Goal: Task Accomplishment & Management: Manage account settings

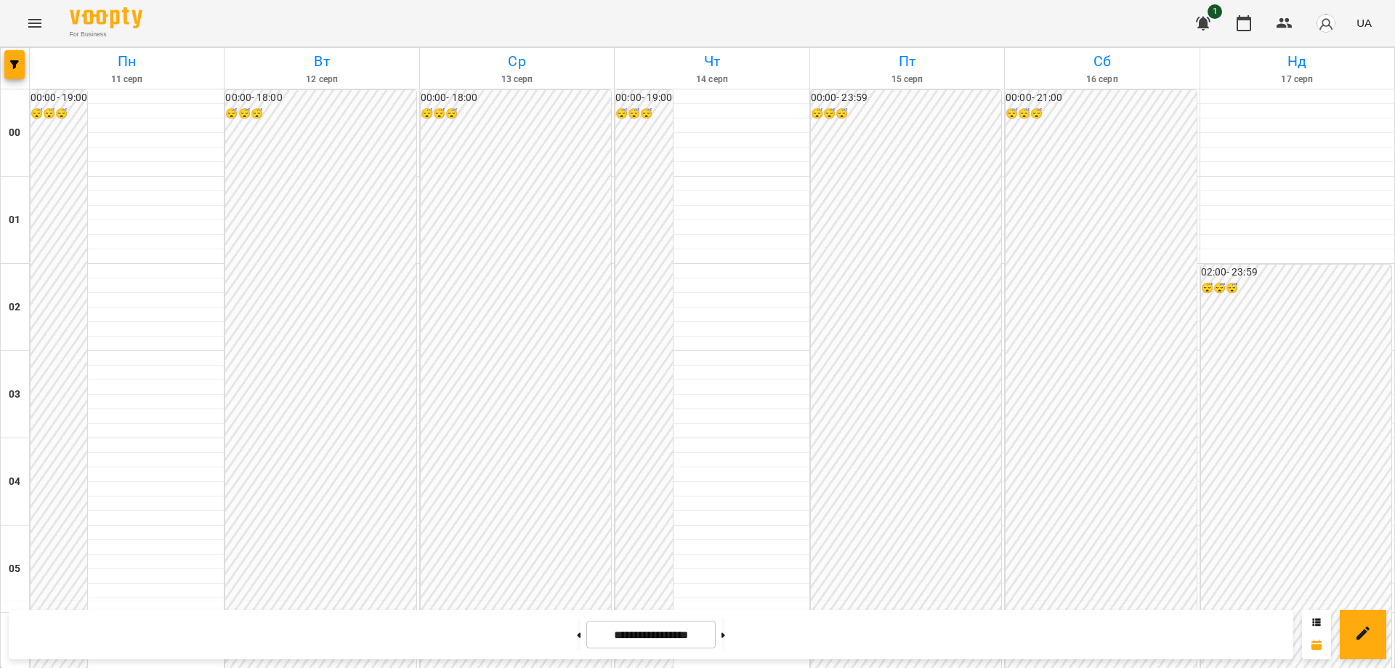
scroll to position [1435, 0]
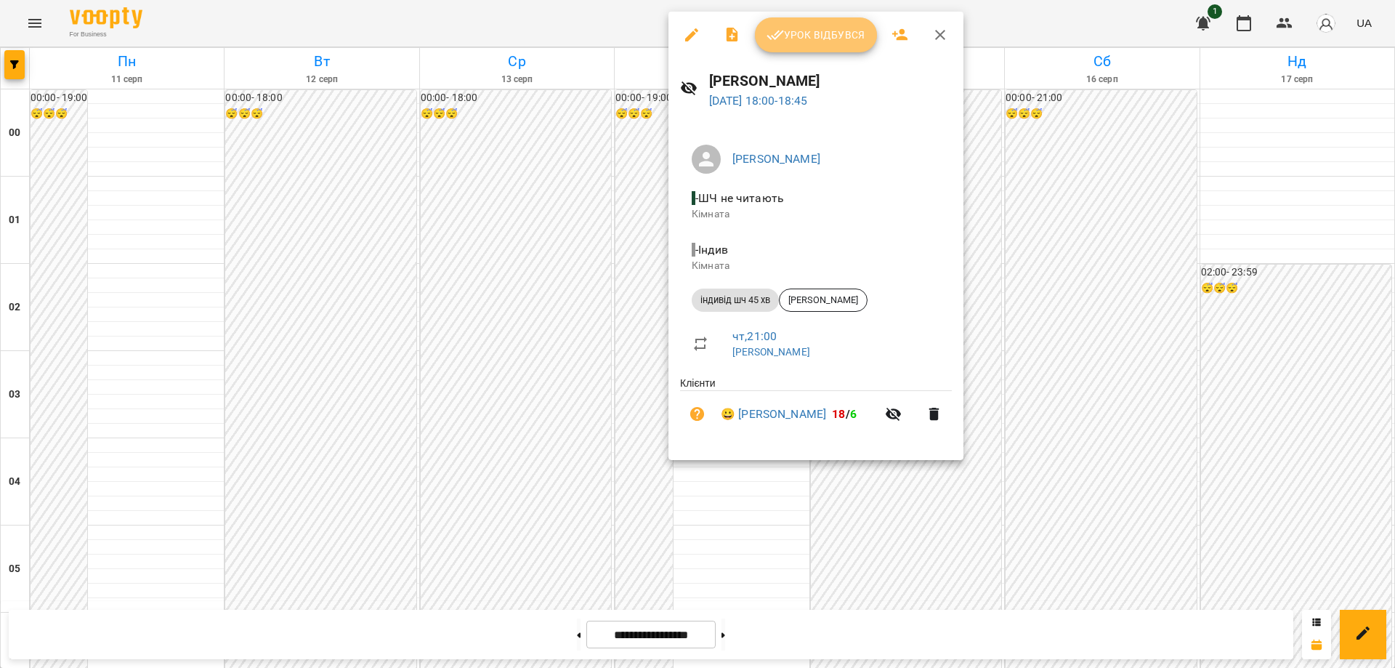
click at [804, 42] on span "Урок відбувся" at bounding box center [816, 34] width 99 height 17
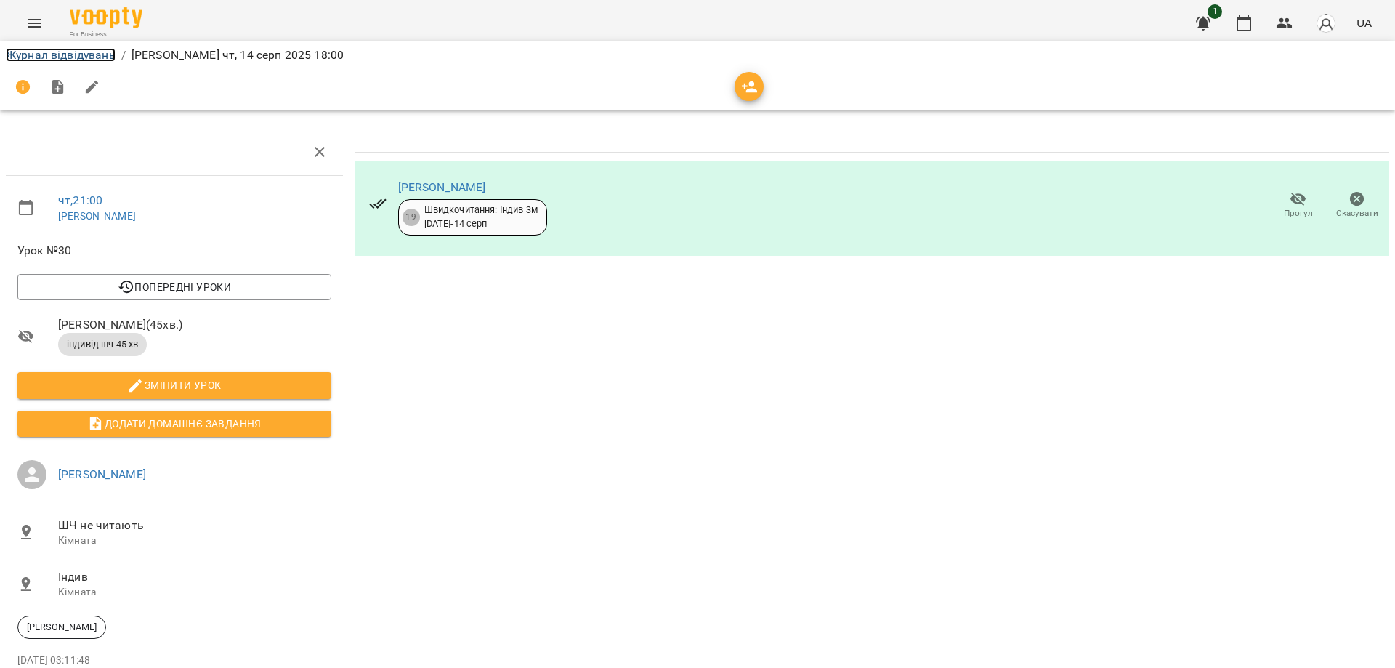
click at [74, 55] on link "Журнал відвідувань" at bounding box center [61, 55] width 110 height 14
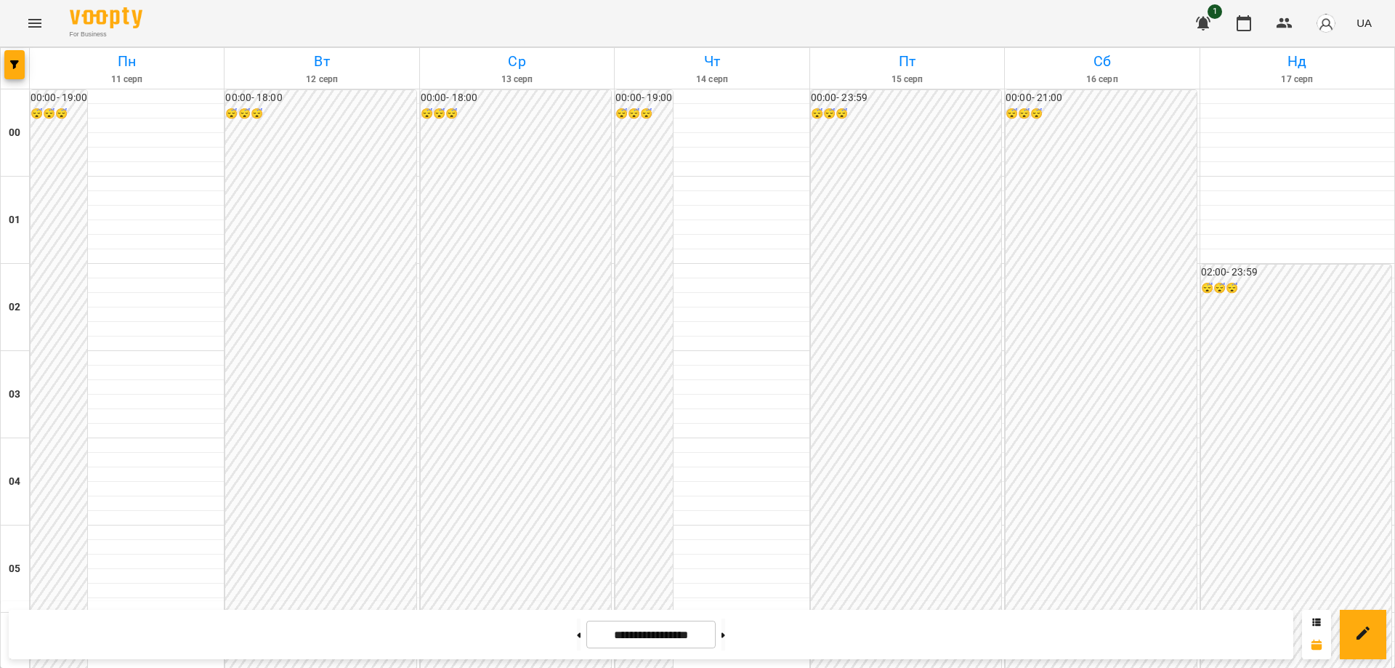
scroll to position [1381, 0]
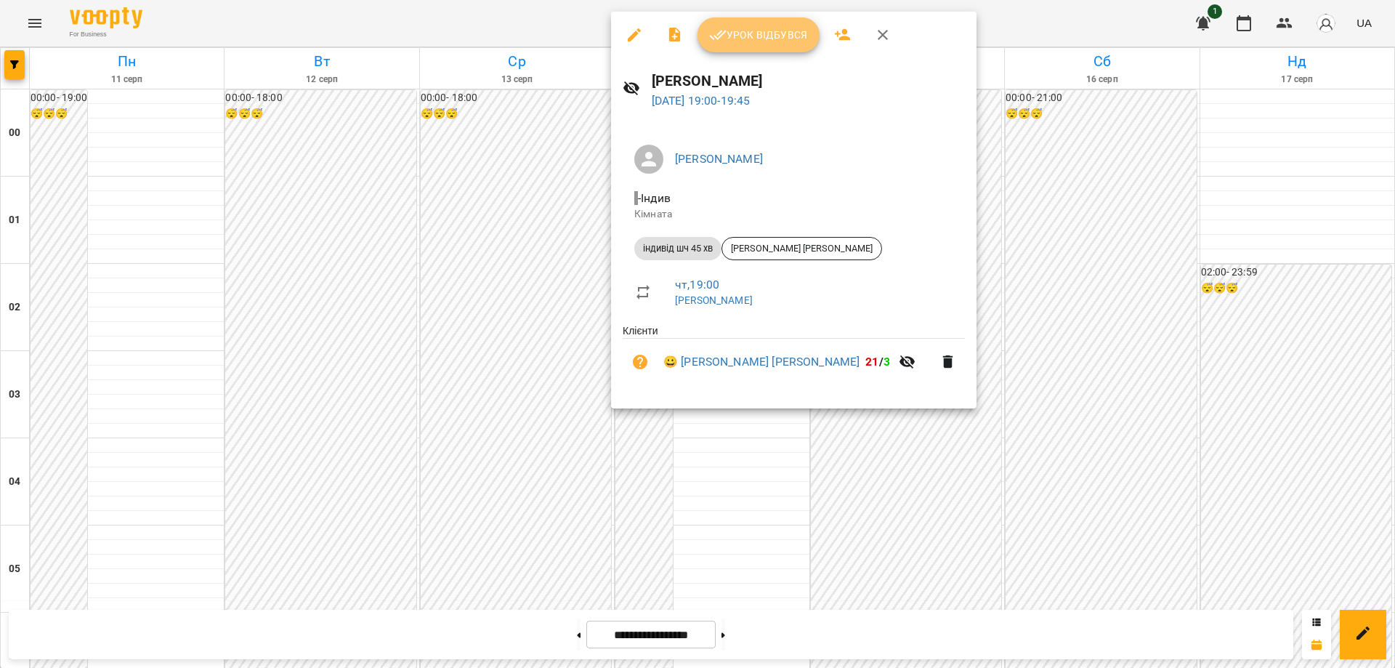
click at [761, 33] on span "Урок відбувся" at bounding box center [758, 34] width 99 height 17
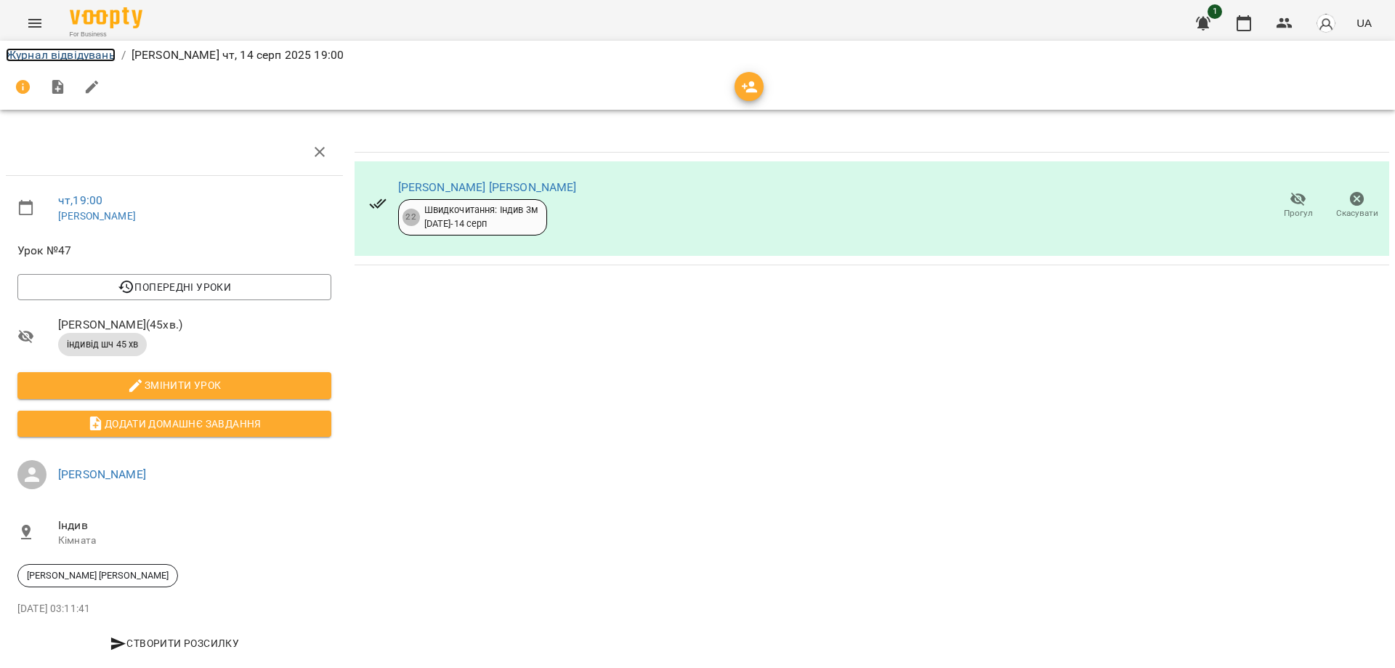
click at [83, 57] on link "Журнал відвідувань" at bounding box center [61, 55] width 110 height 14
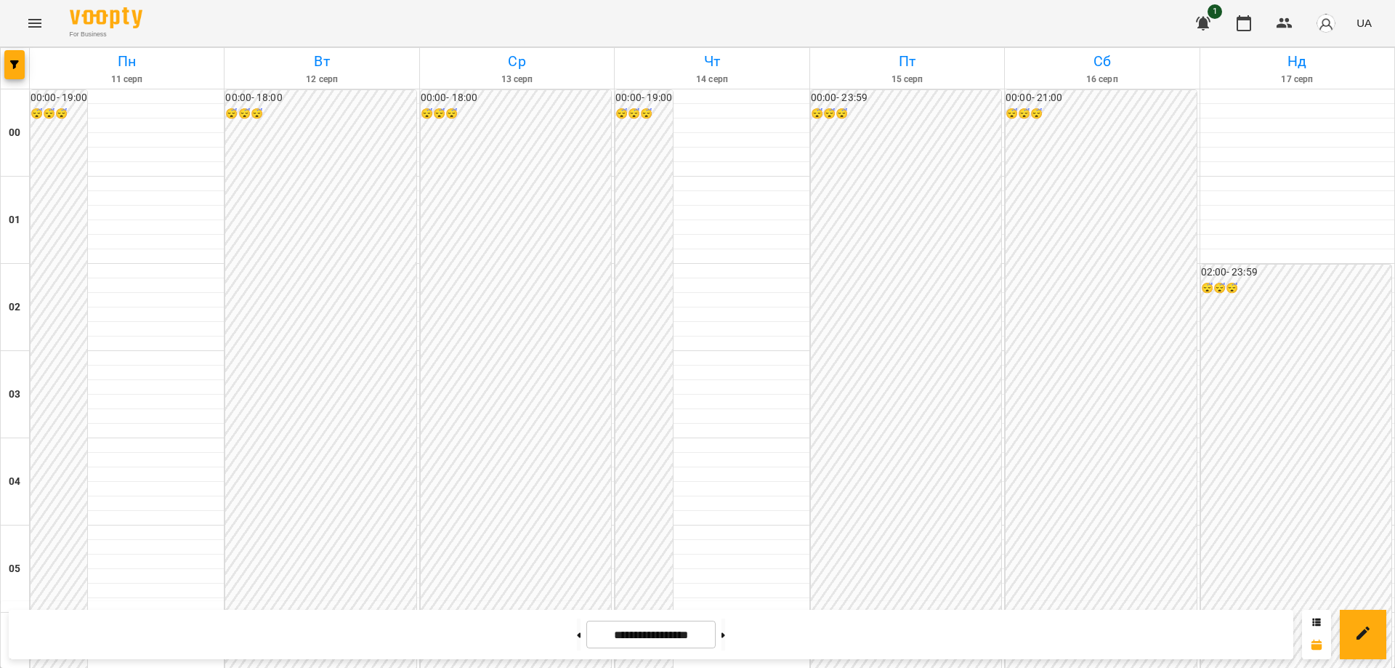
scroll to position [1435, 0]
click at [577, 638] on button at bounding box center [579, 634] width 4 height 32
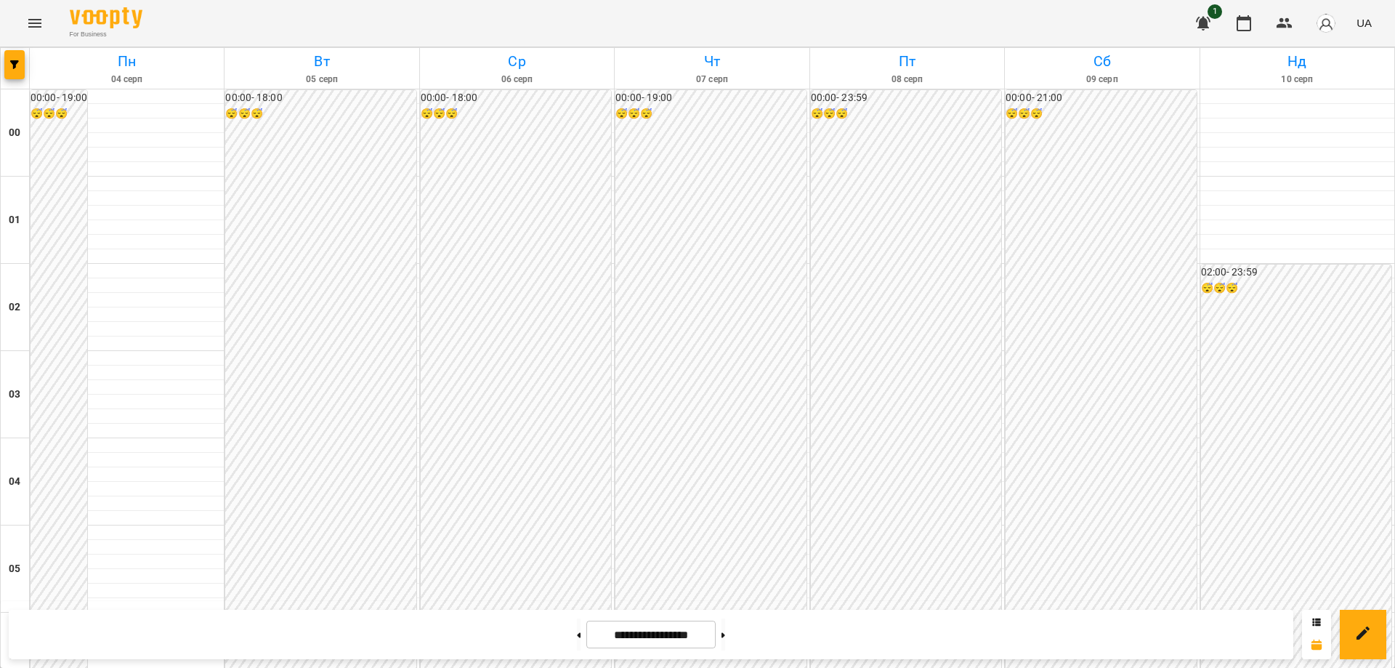
scroll to position [1362, 0]
click at [725, 636] on button at bounding box center [724, 634] width 4 height 32
type input "**********"
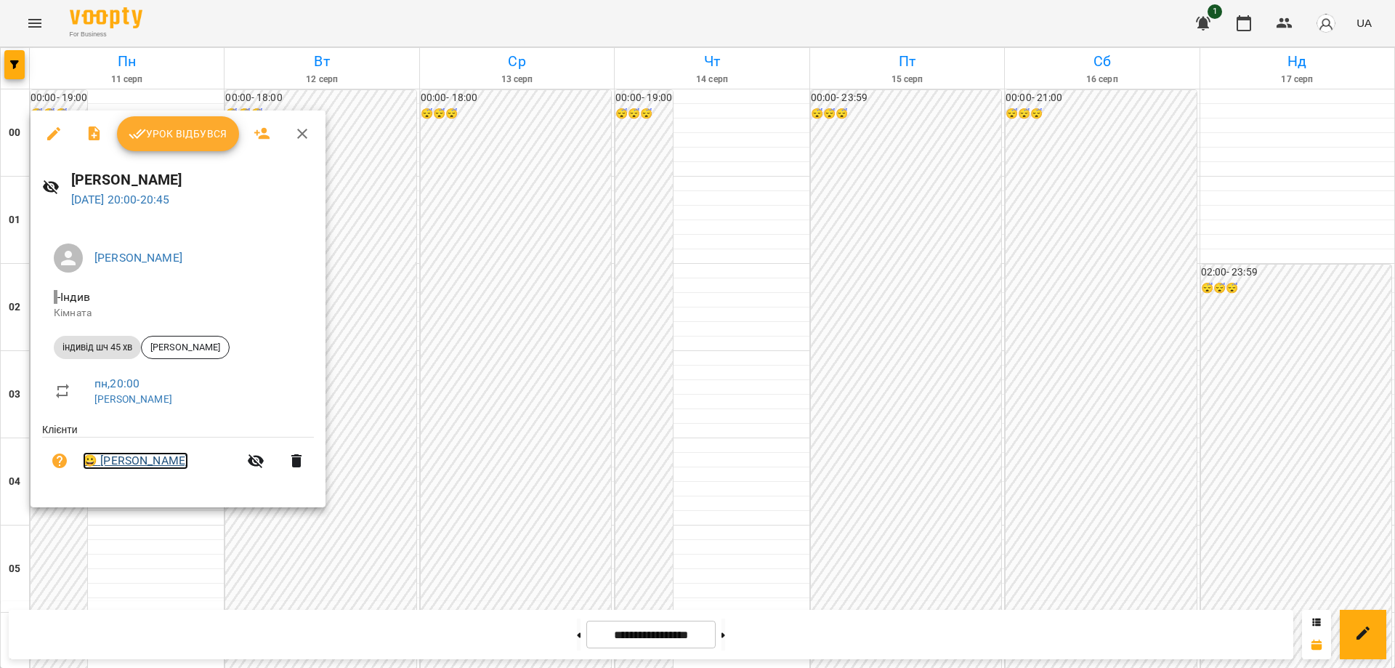
click at [152, 461] on link "😀 [PERSON_NAME]" at bounding box center [135, 460] width 105 height 17
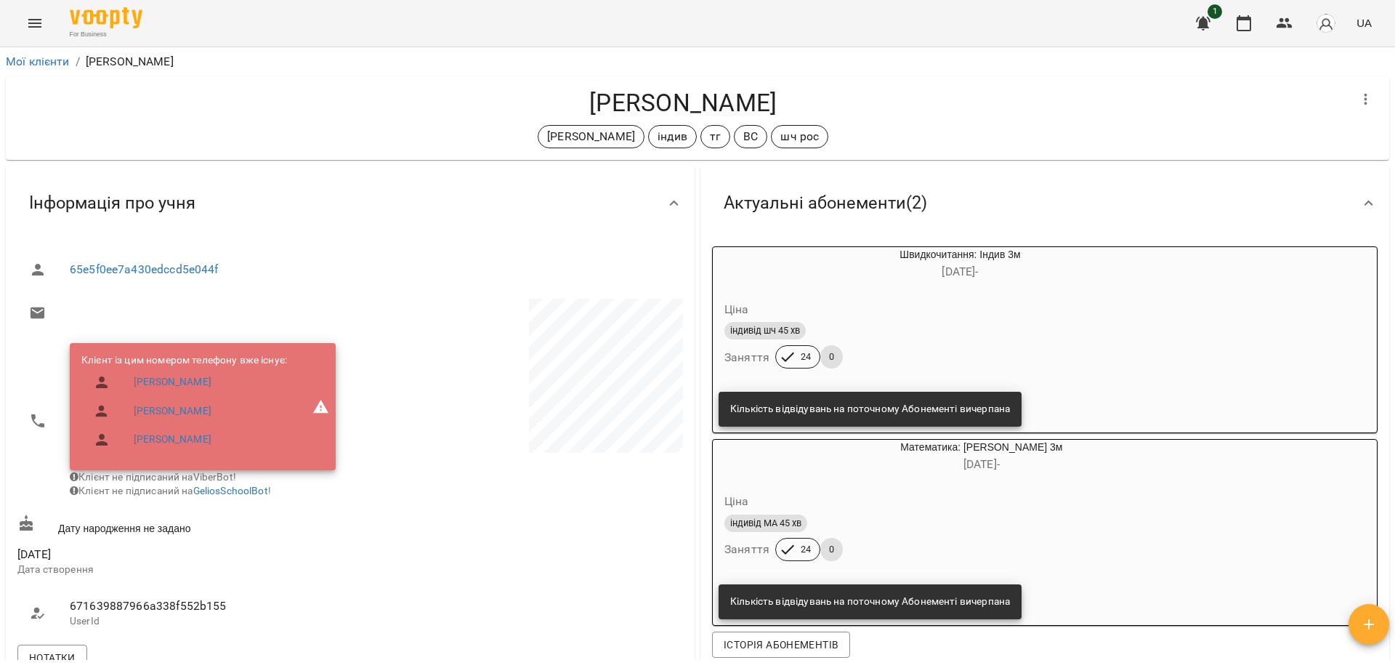
click at [36, 23] on icon "Menu" at bounding box center [34, 23] width 13 height 9
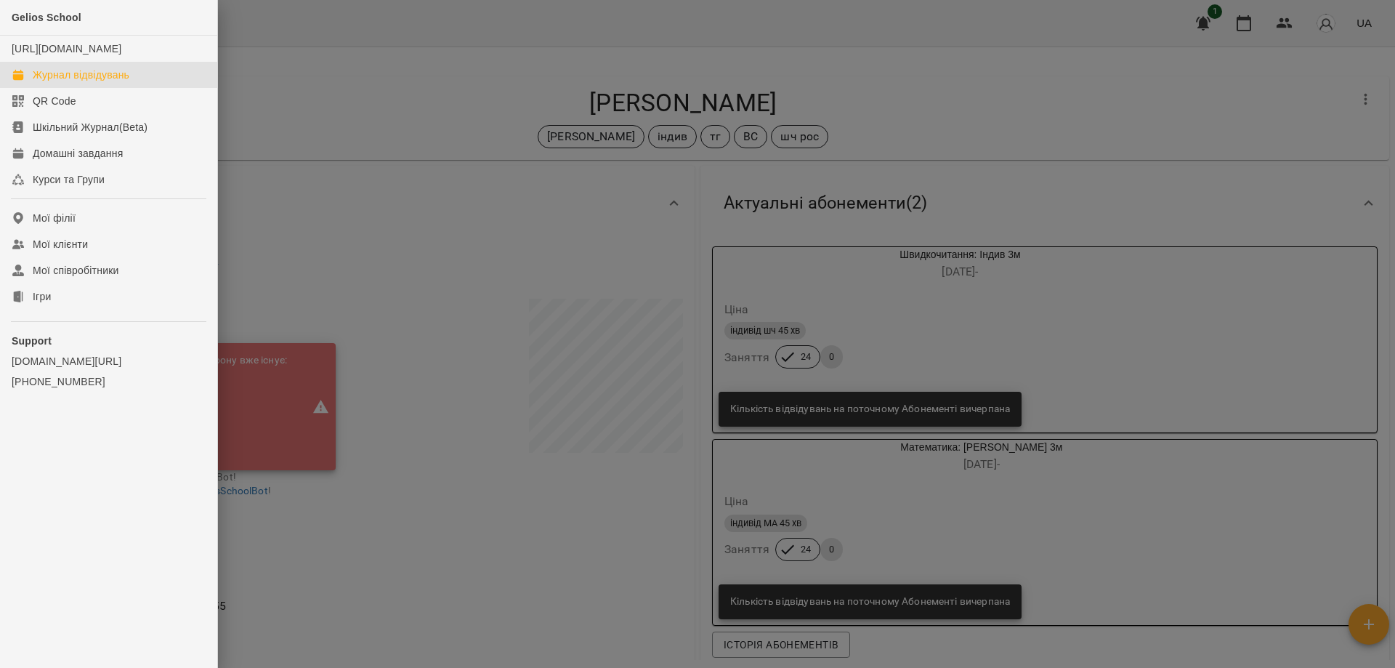
click at [65, 82] on div "Журнал відвідувань" at bounding box center [81, 75] width 97 height 15
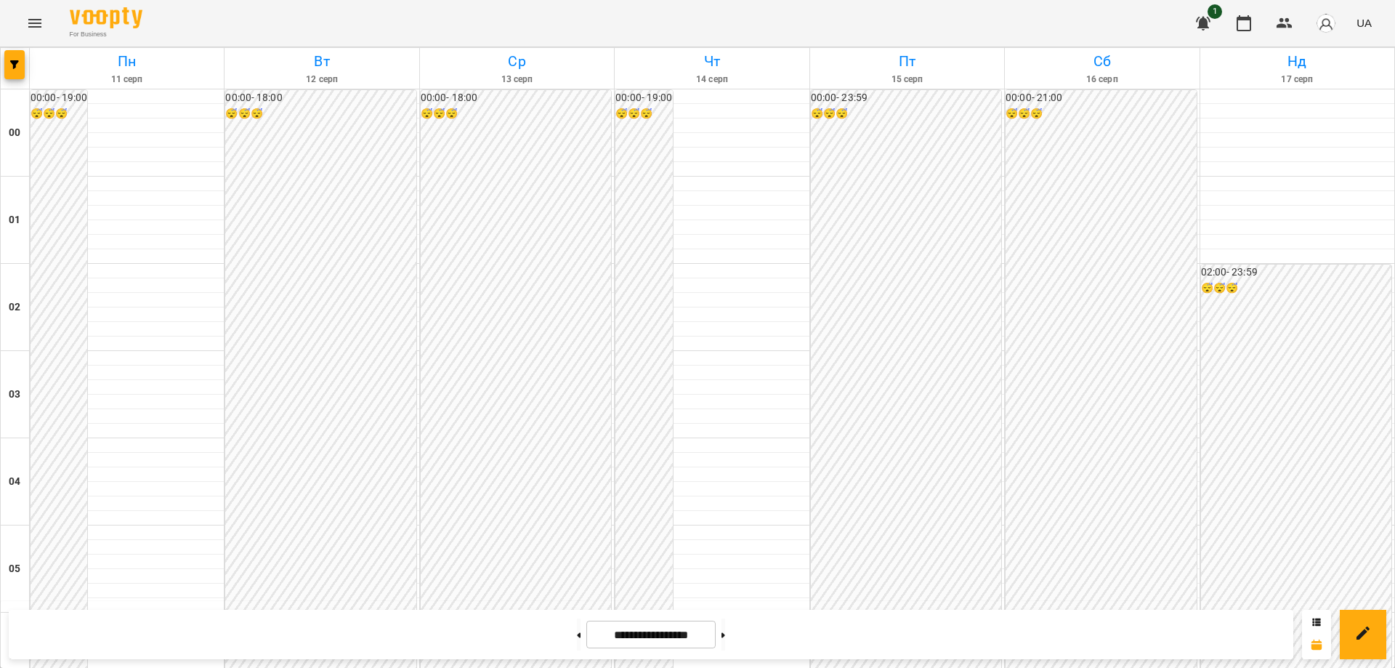
scroll to position [1381, 0]
click at [577, 637] on icon at bounding box center [579, 635] width 4 height 6
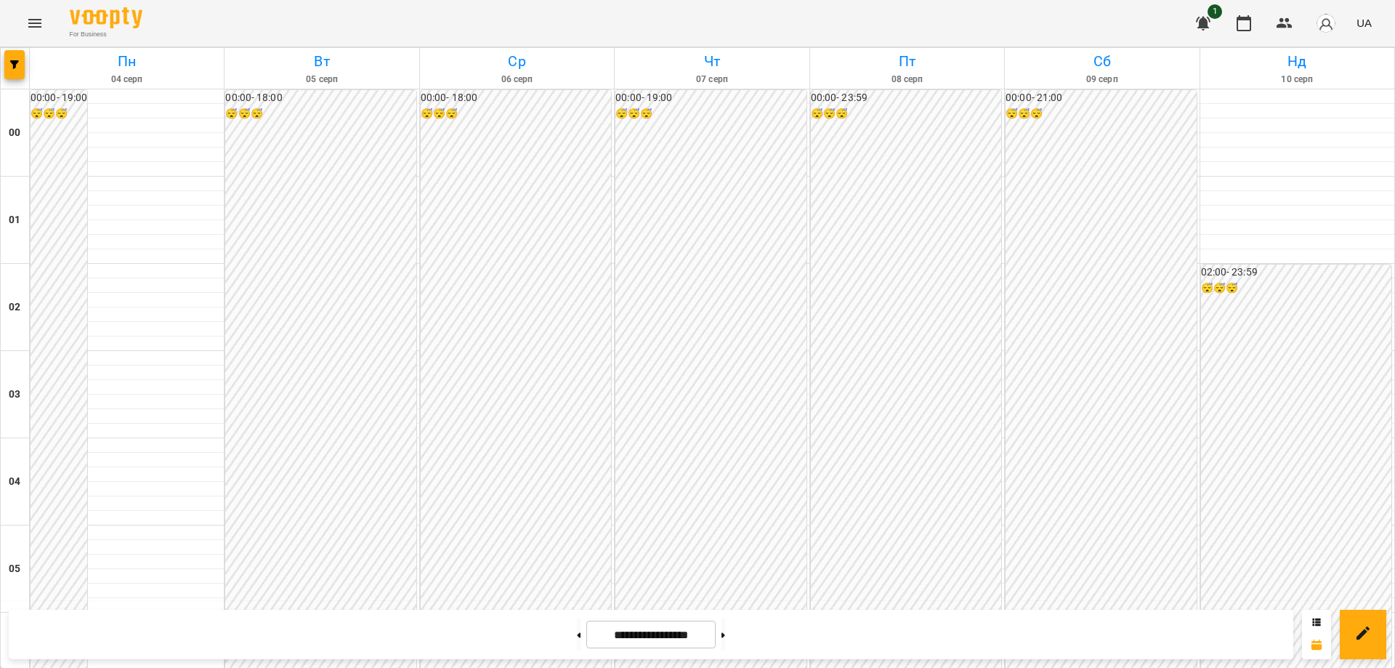
scroll to position [1507, 0]
click at [577, 633] on button at bounding box center [579, 634] width 4 height 32
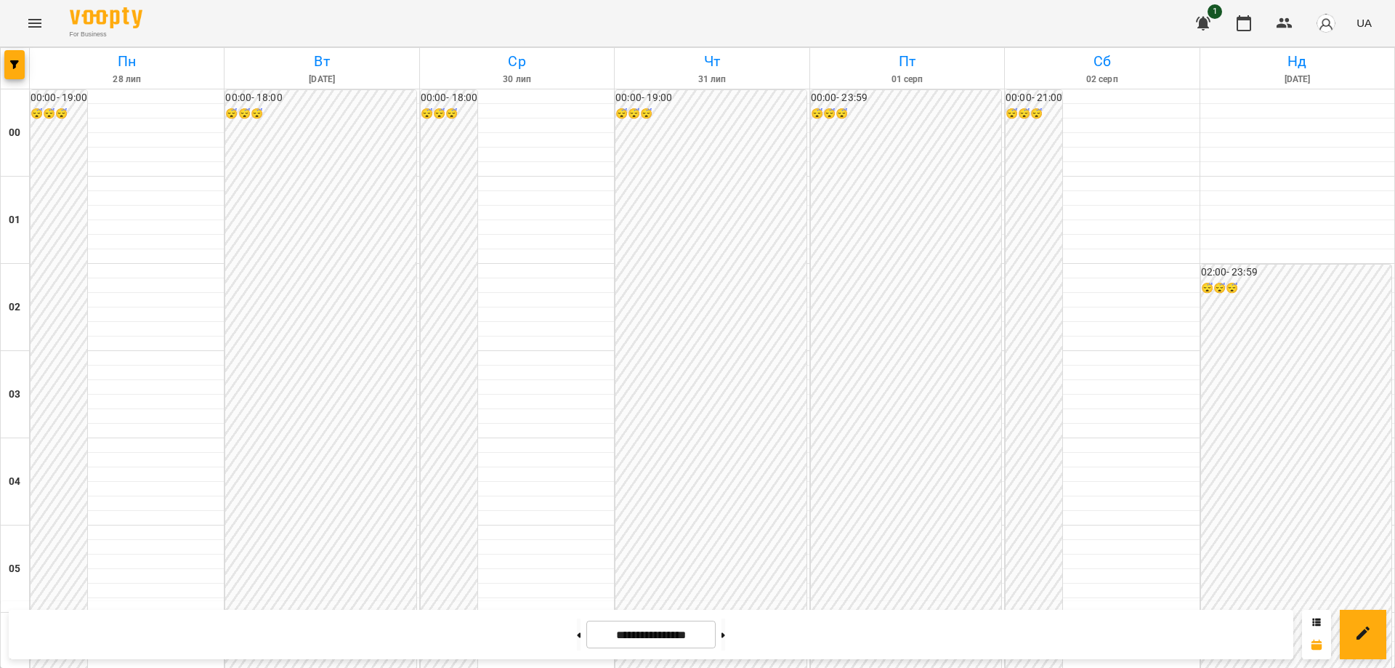
scroll to position [1071, 0]
click at [725, 637] on button at bounding box center [724, 634] width 4 height 32
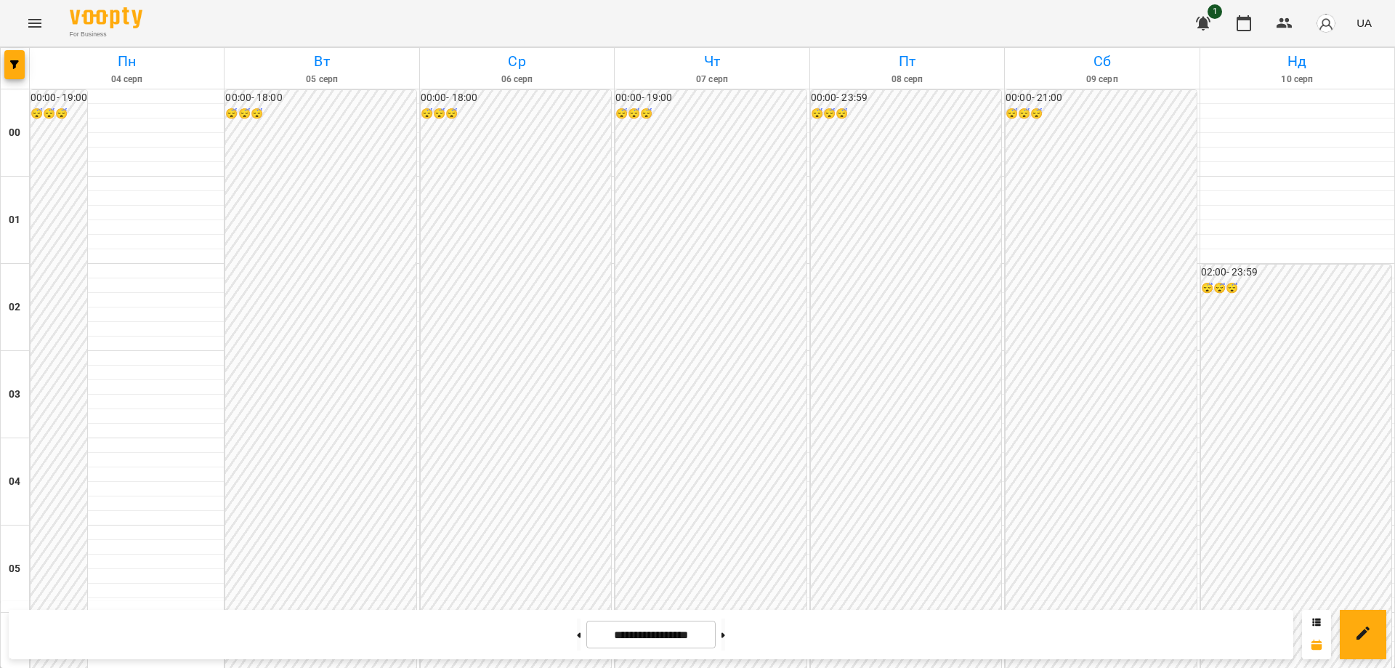
scroll to position [1580, 0]
click at [725, 637] on icon at bounding box center [724, 635] width 4 height 6
type input "**********"
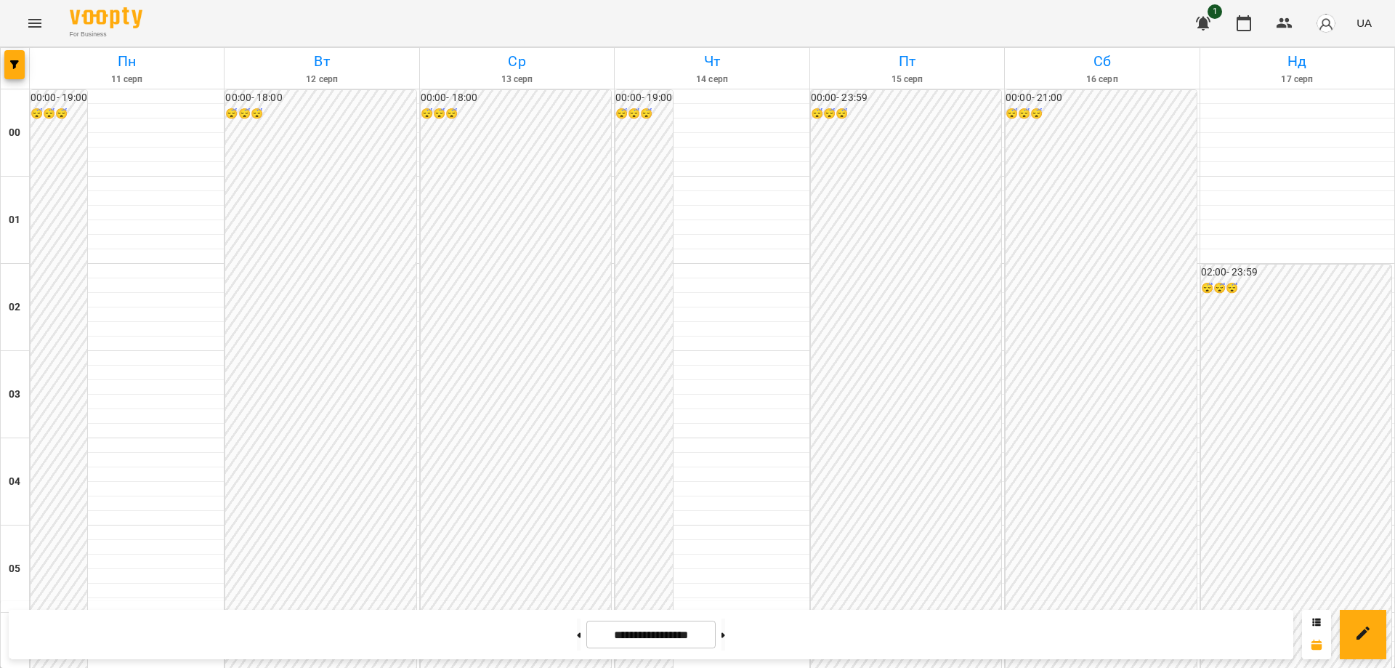
scroll to position [1435, 0]
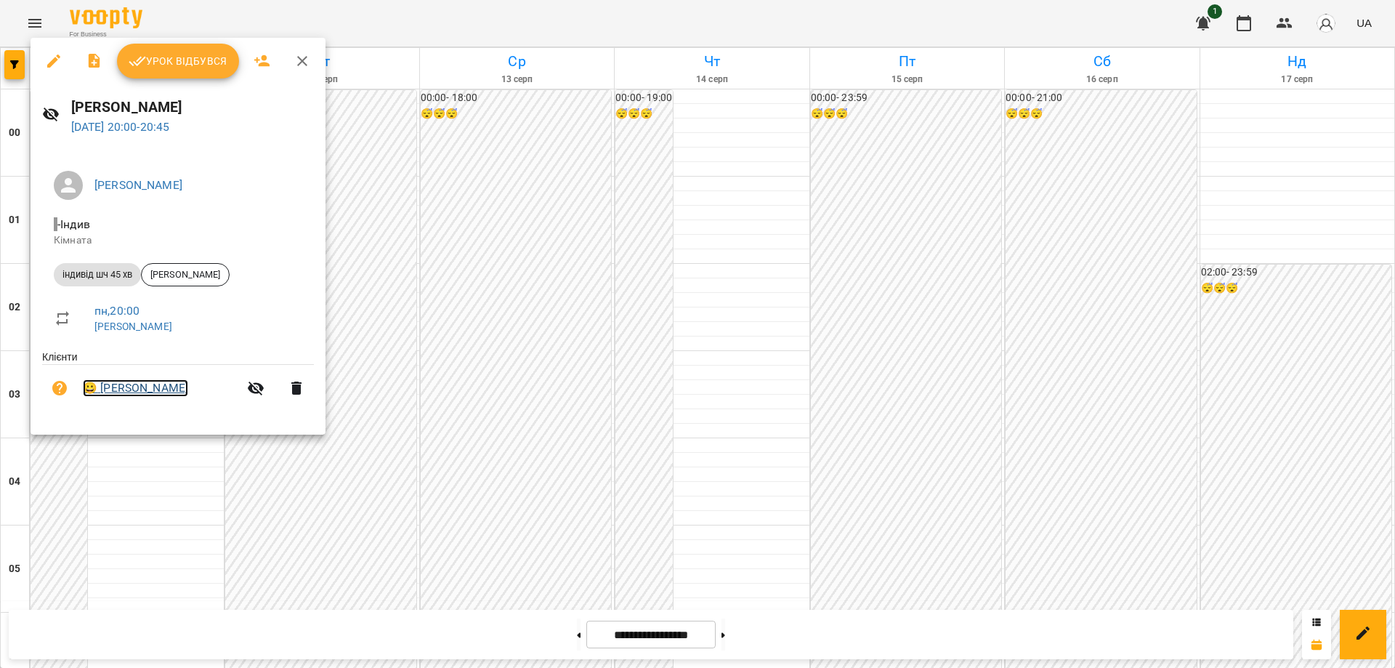
click at [129, 394] on link "😀 [PERSON_NAME]" at bounding box center [135, 387] width 105 height 17
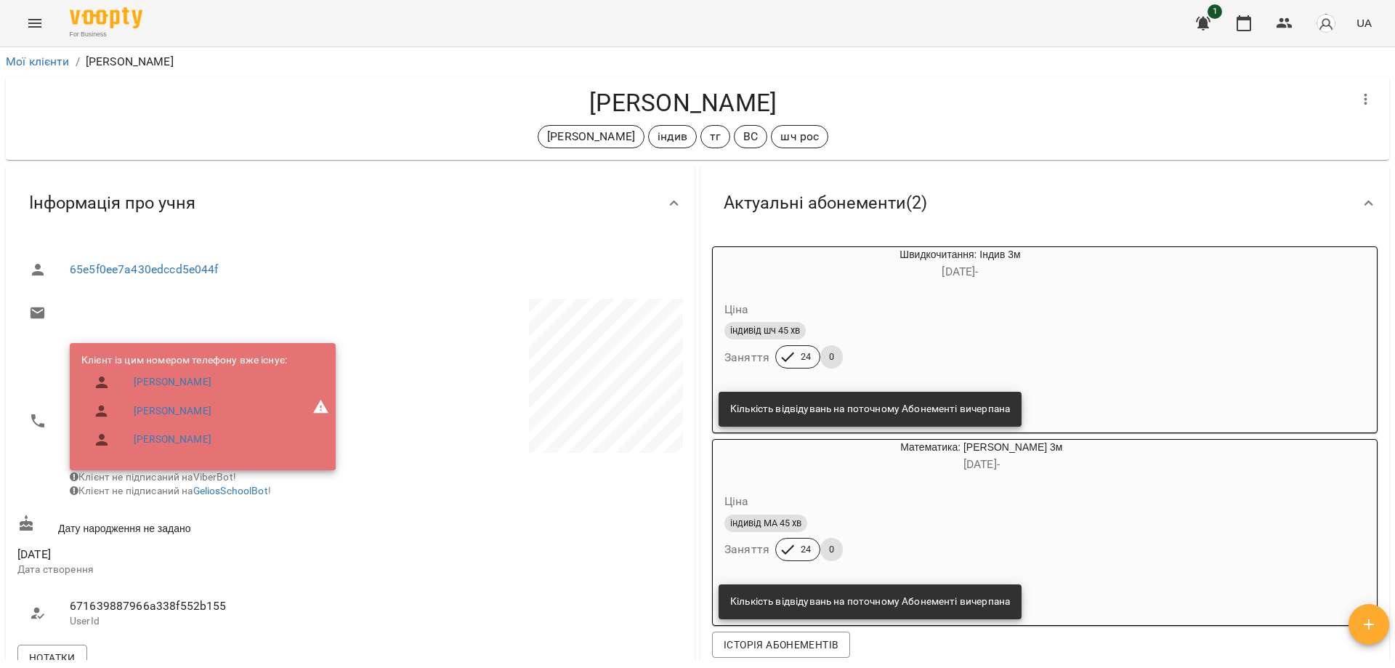
click at [39, 20] on icon "Menu" at bounding box center [34, 23] width 13 height 9
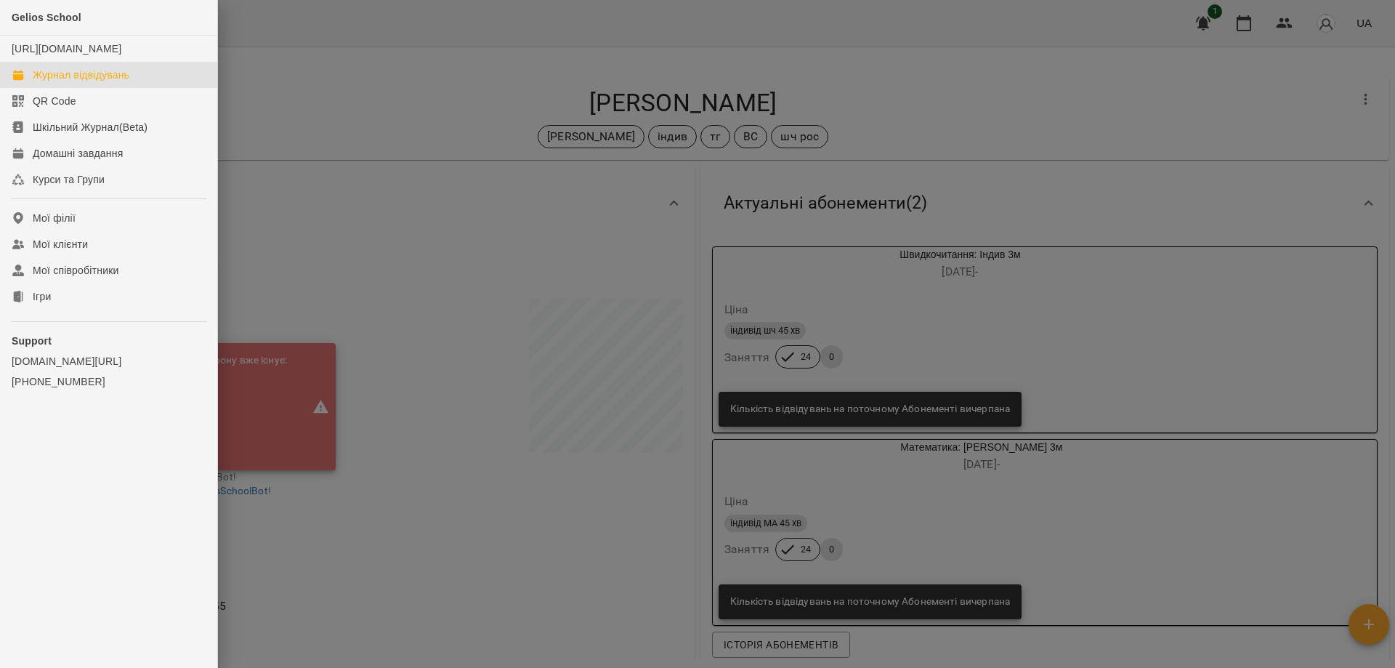
click at [47, 82] on div "Журнал відвідувань" at bounding box center [81, 75] width 97 height 15
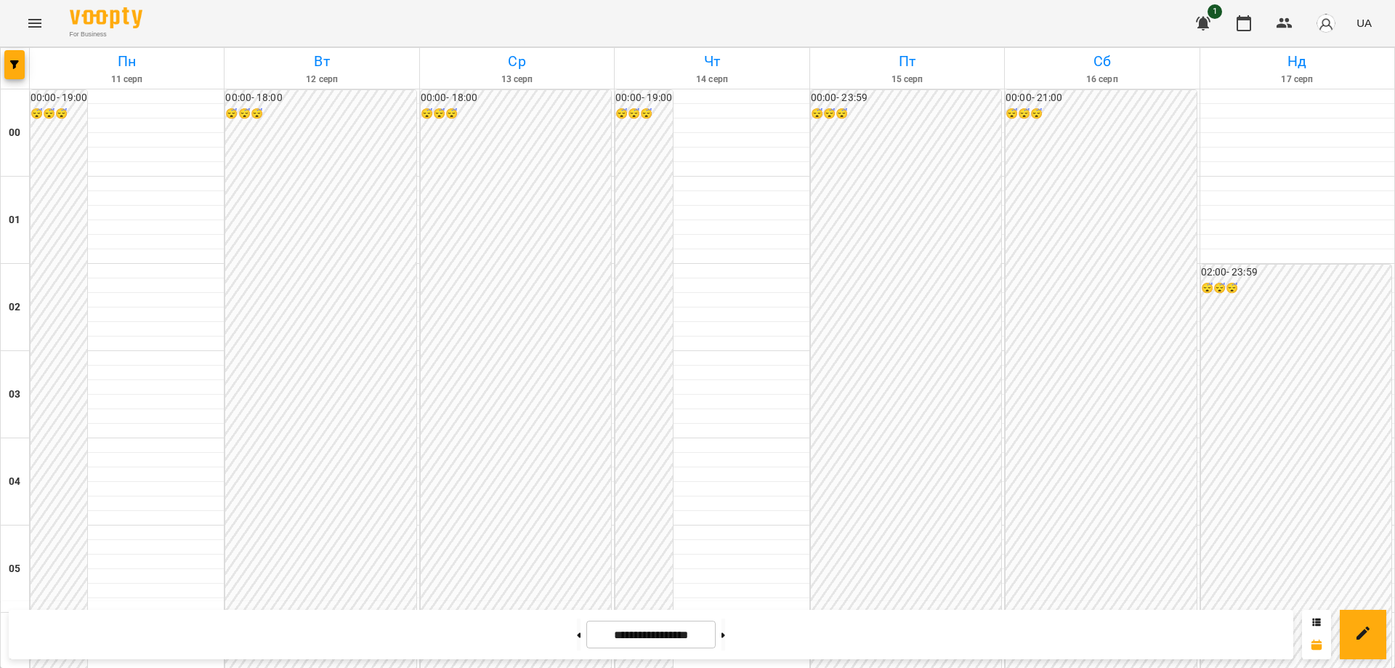
scroll to position [1526, 0]
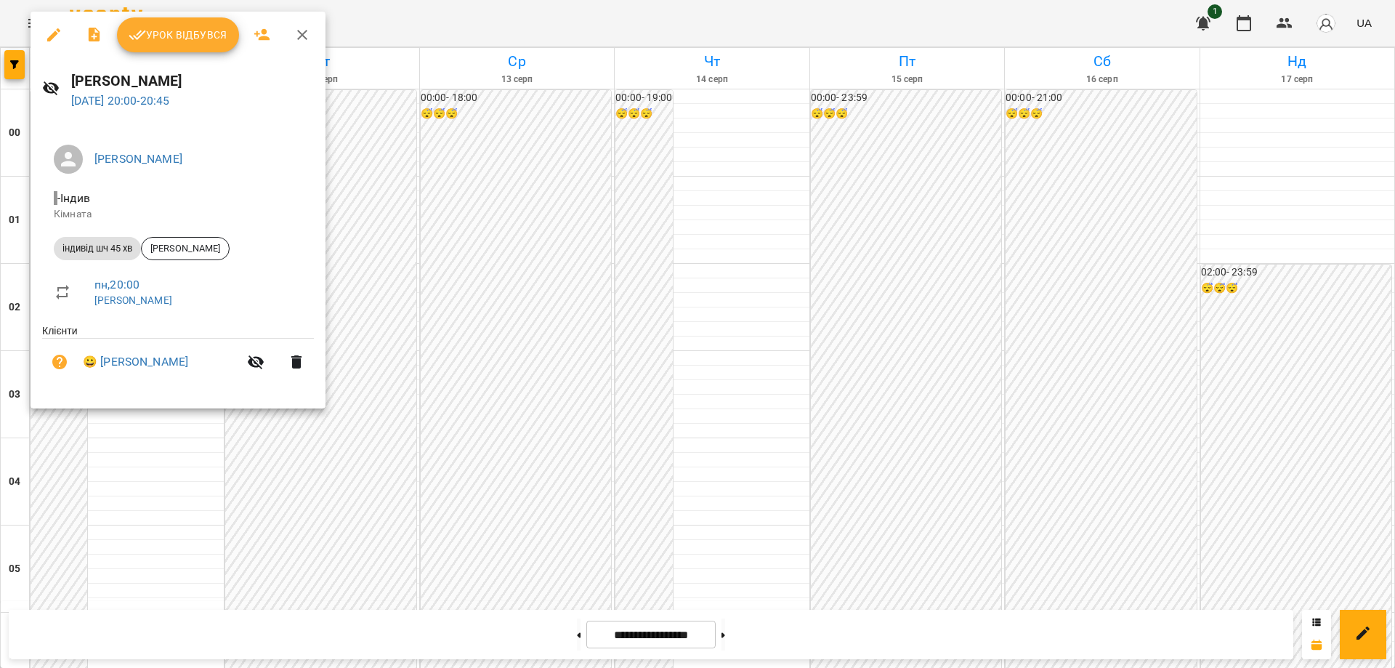
click at [169, 36] on span "Урок відбувся" at bounding box center [178, 34] width 99 height 17
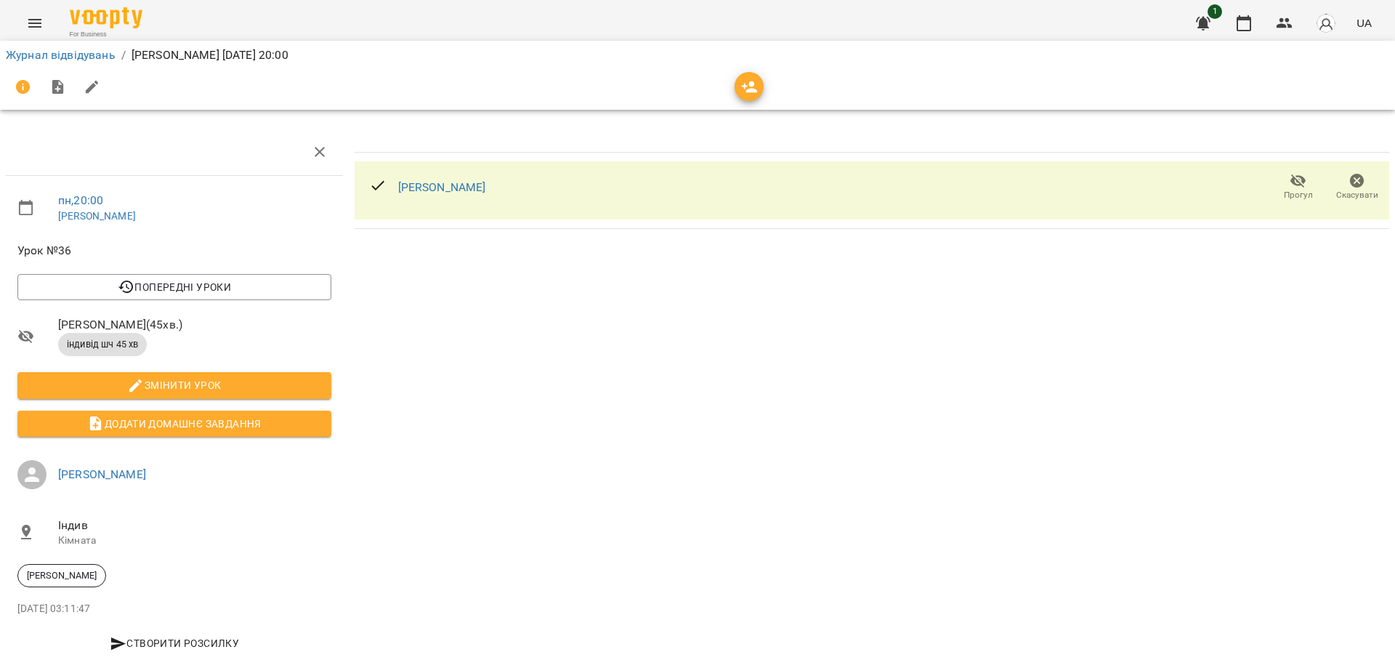
click at [1350, 181] on icon "button" at bounding box center [1357, 181] width 15 height 15
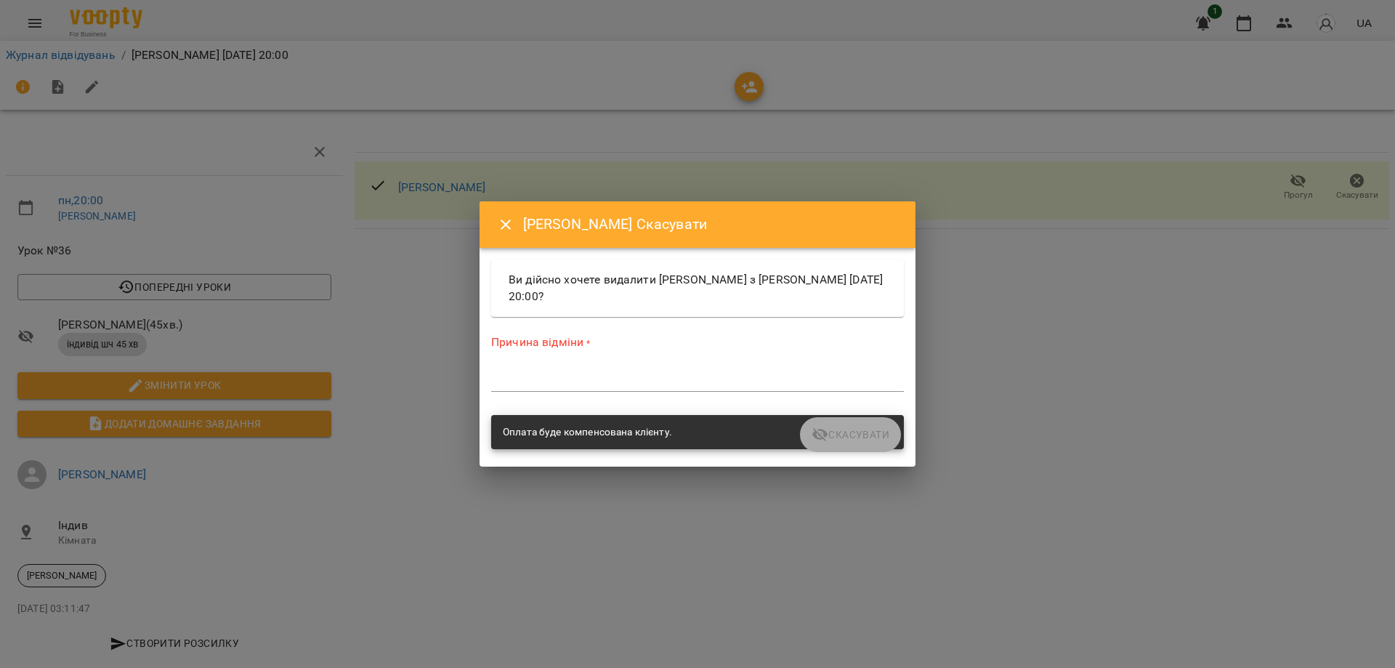
click at [519, 378] on textarea at bounding box center [697, 380] width 413 height 14
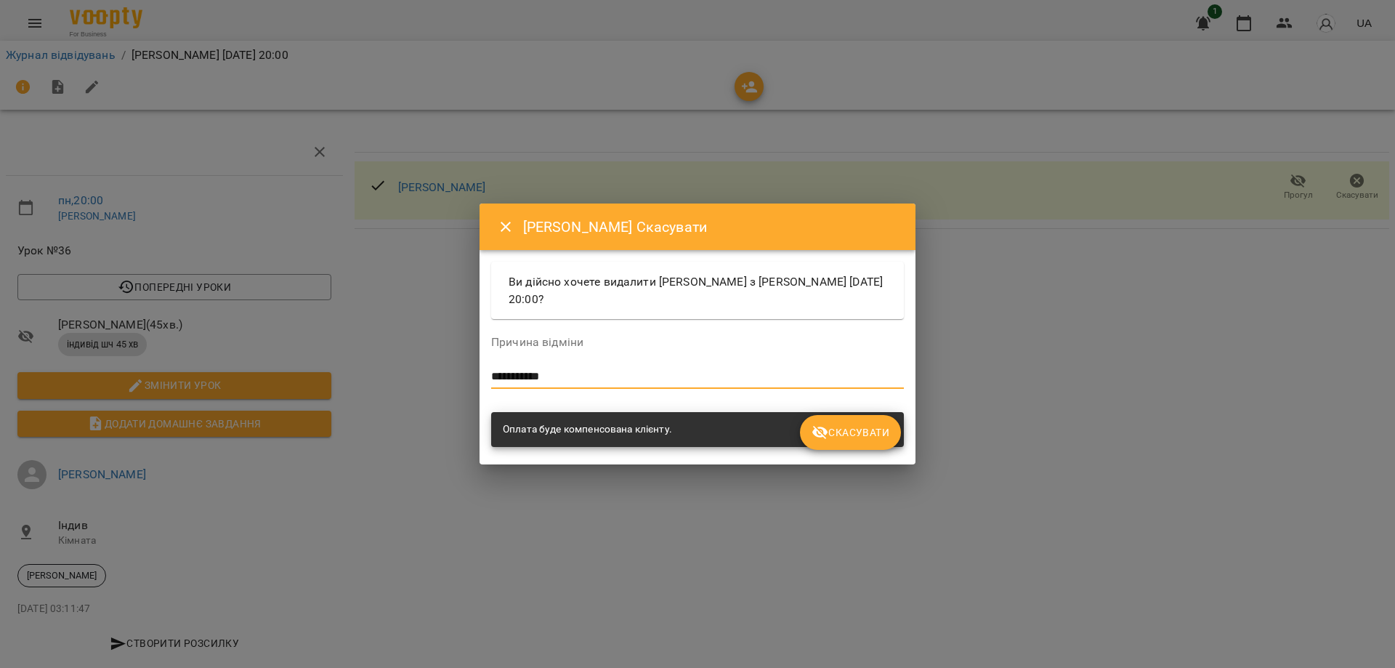
type textarea "**********"
click at [840, 435] on span "Скасувати" at bounding box center [851, 432] width 78 height 17
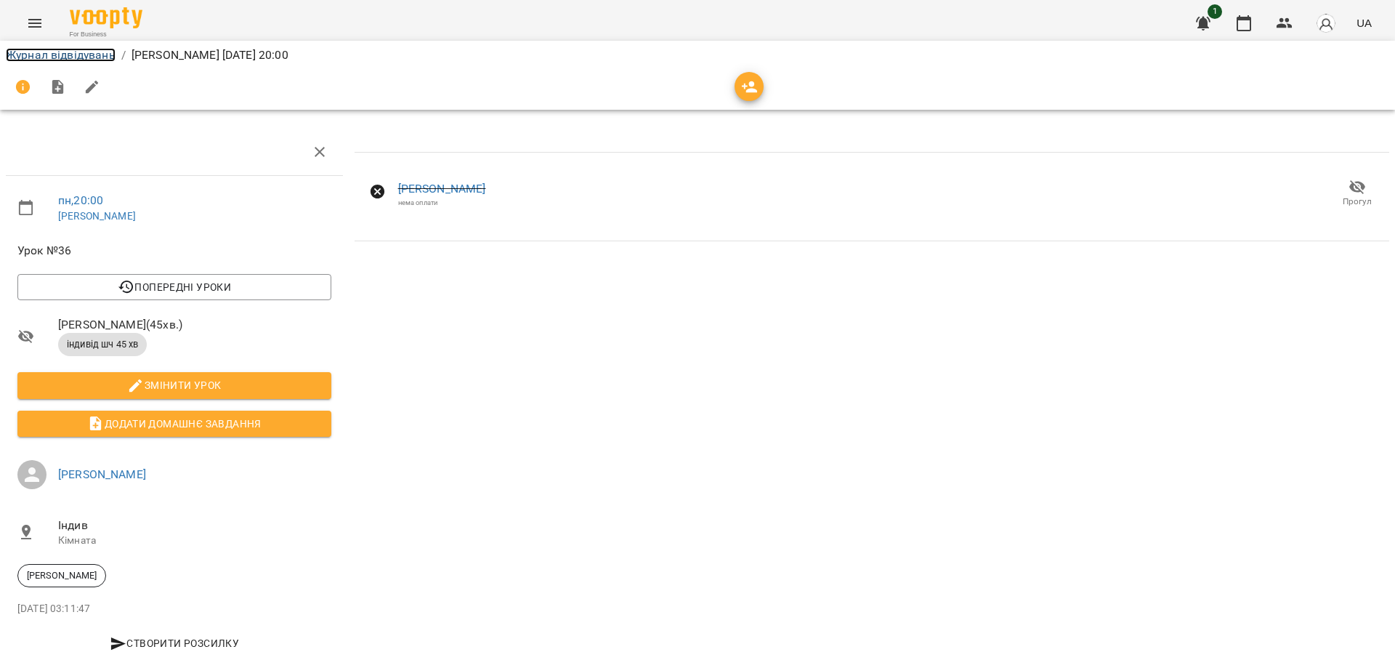
click at [48, 56] on link "Журнал відвідувань" at bounding box center [61, 55] width 110 height 14
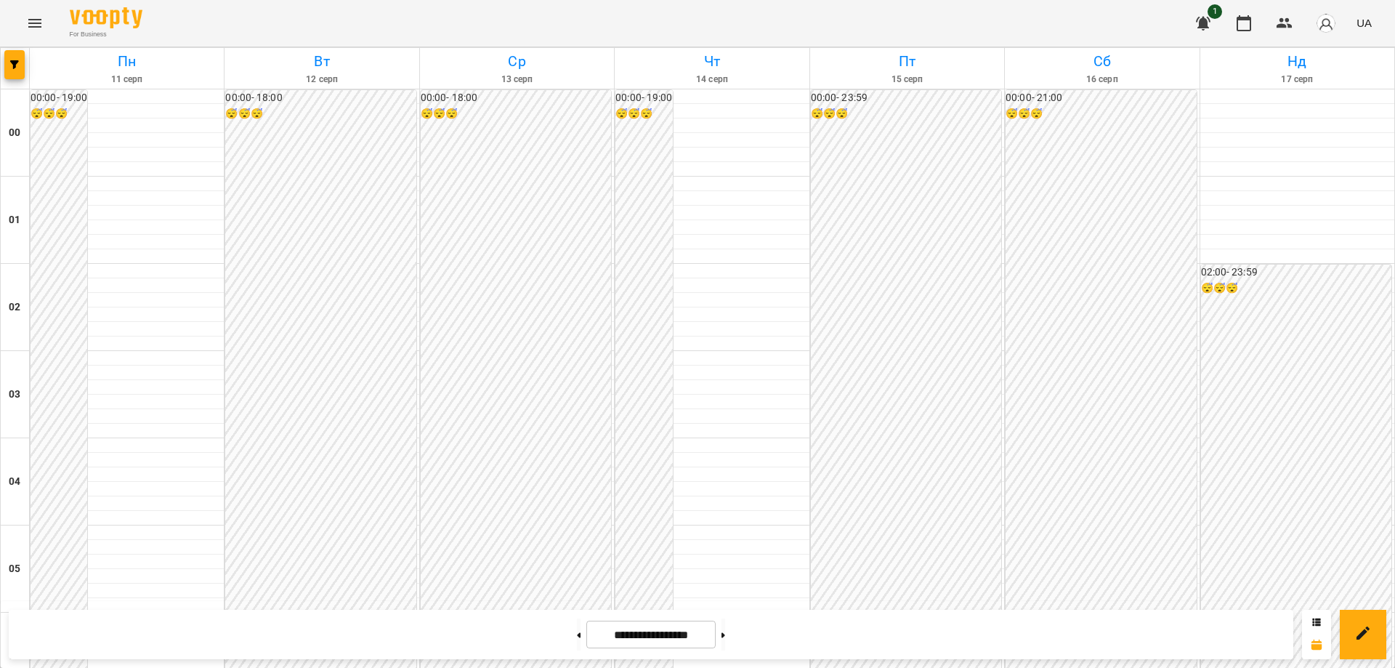
scroll to position [1507, 0]
click at [725, 634] on button at bounding box center [724, 634] width 4 height 32
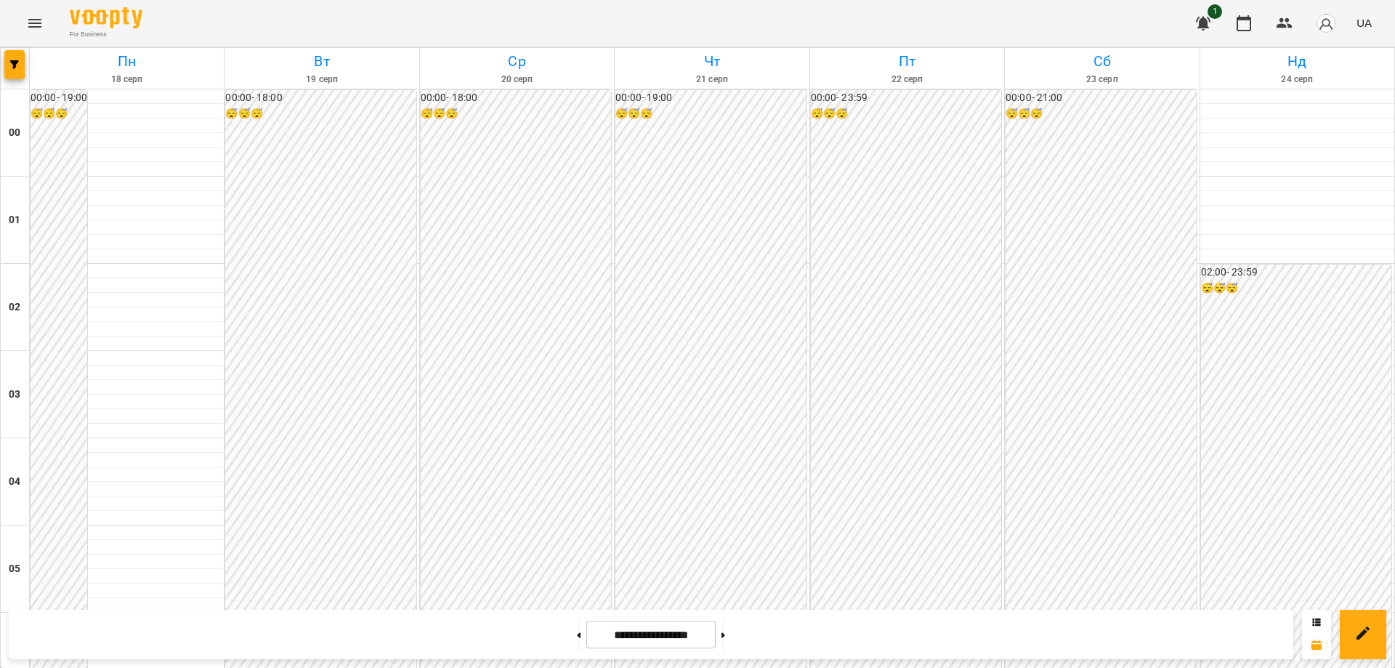
scroll to position [1580, 0]
click at [577, 634] on button at bounding box center [579, 634] width 4 height 32
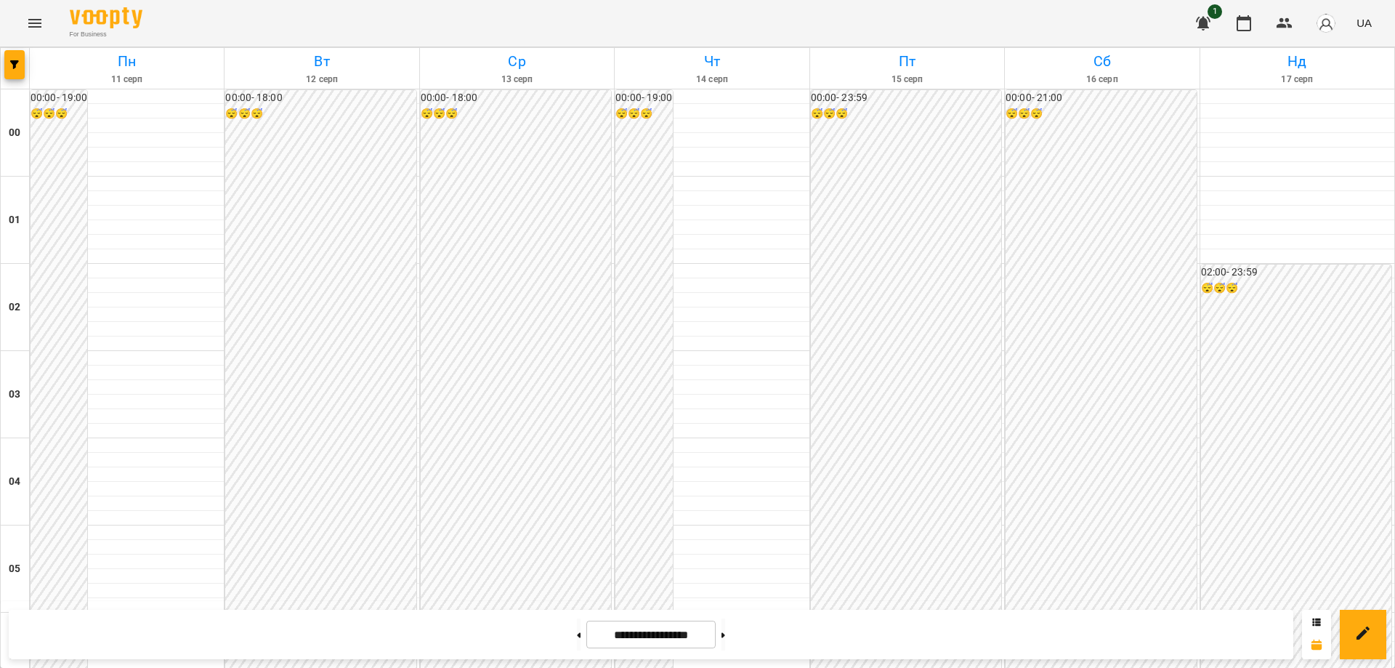
scroll to position [1435, 0]
click at [578, 635] on icon at bounding box center [580, 634] width 4 height 5
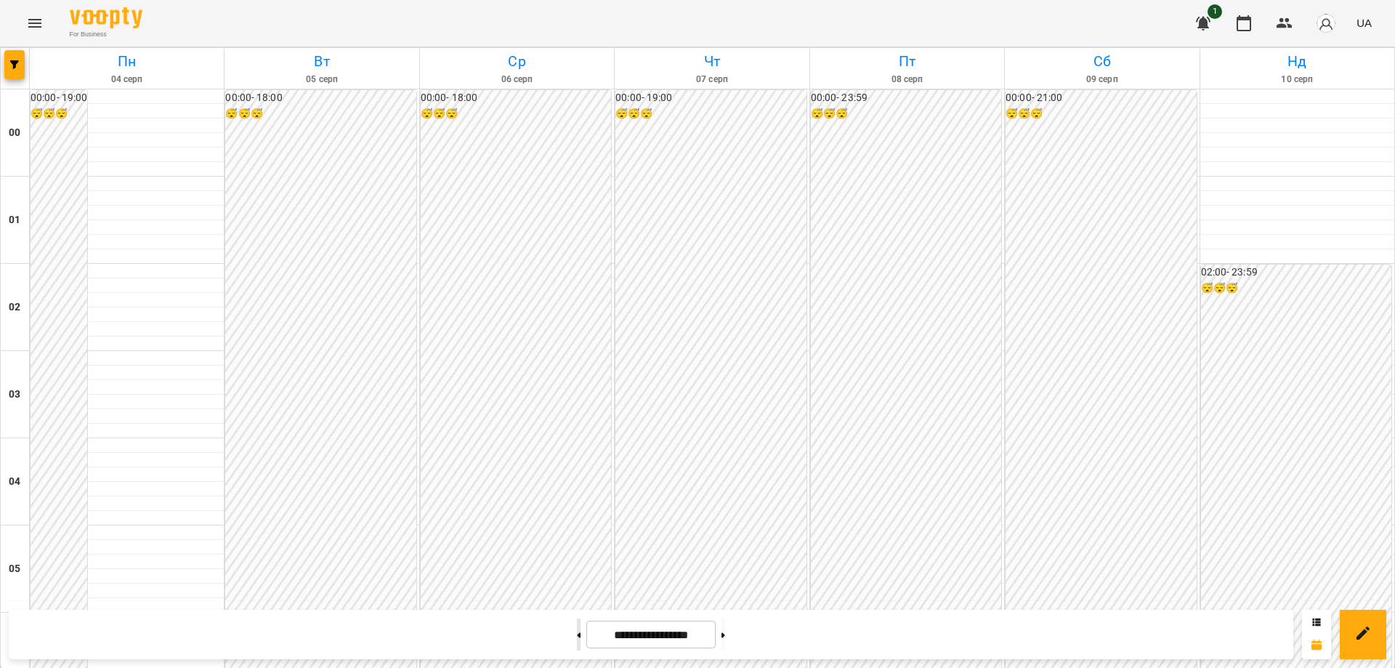
click at [578, 635] on icon at bounding box center [580, 634] width 4 height 5
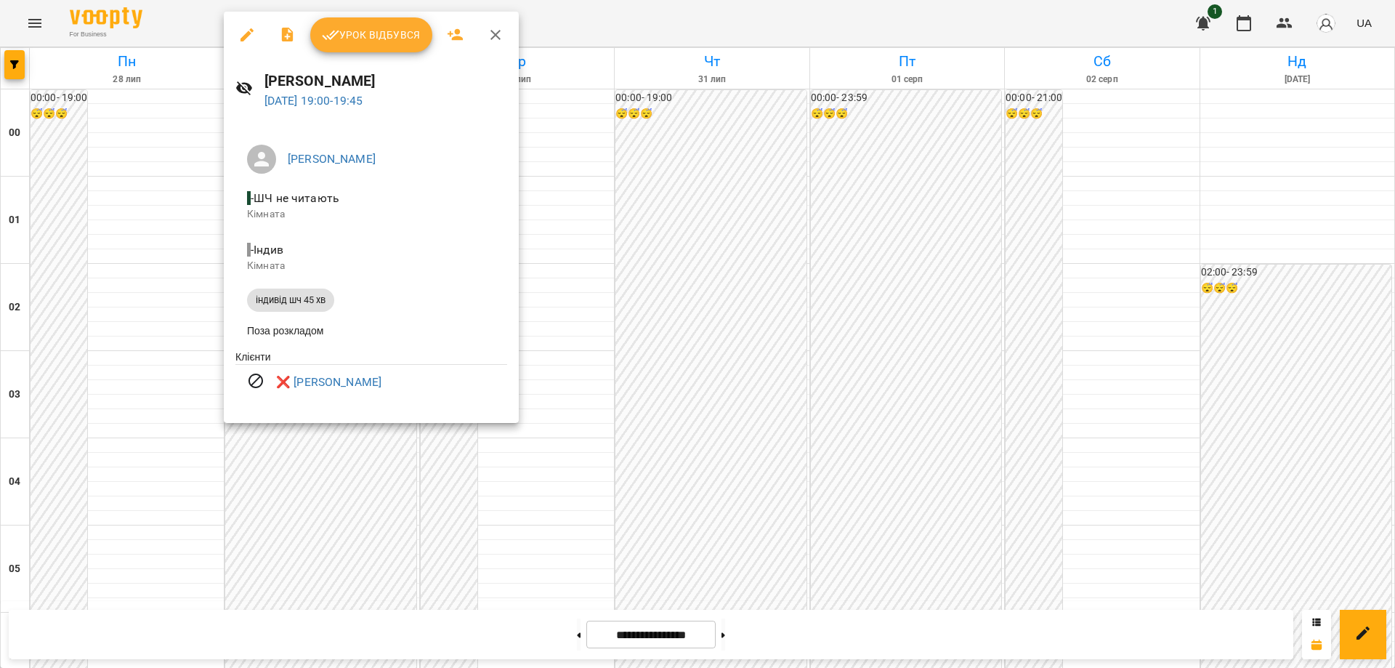
click at [306, 456] on div at bounding box center [697, 334] width 1395 height 668
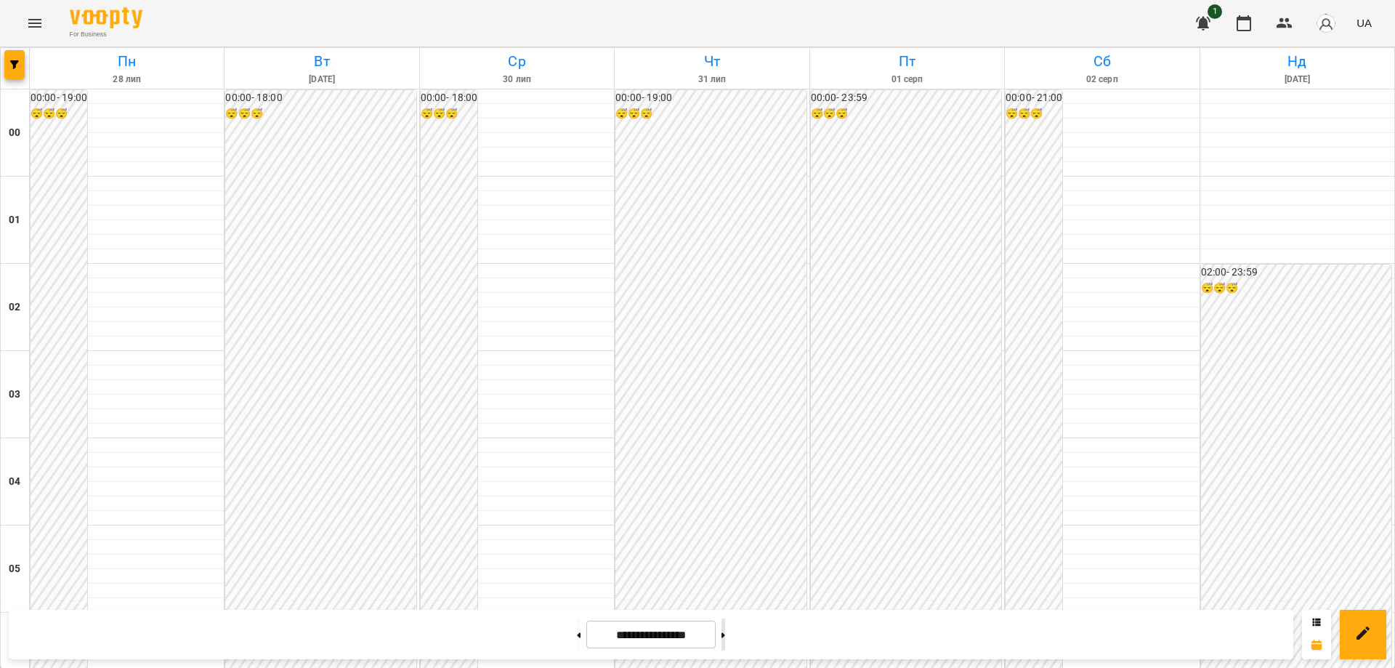
click at [725, 635] on button at bounding box center [724, 634] width 4 height 32
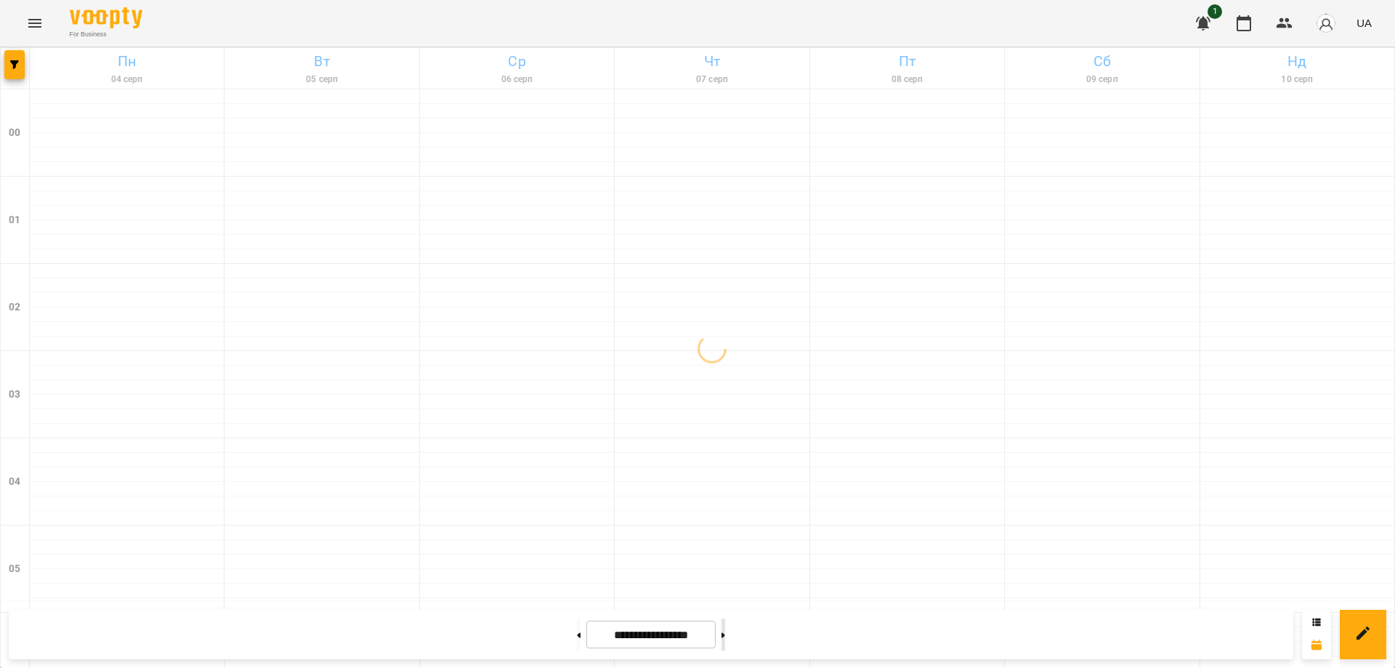
click at [725, 635] on button at bounding box center [724, 634] width 4 height 32
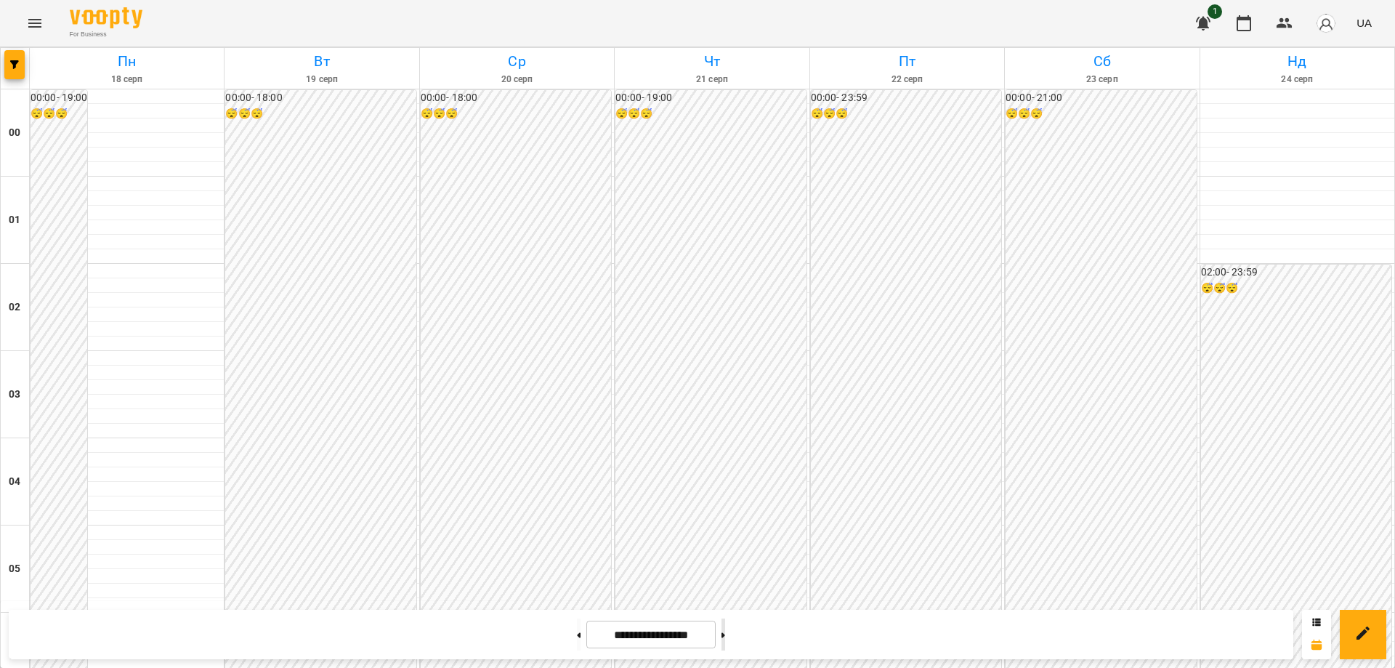
click at [725, 635] on button at bounding box center [724, 634] width 4 height 32
click at [725, 636] on icon at bounding box center [724, 635] width 4 height 6
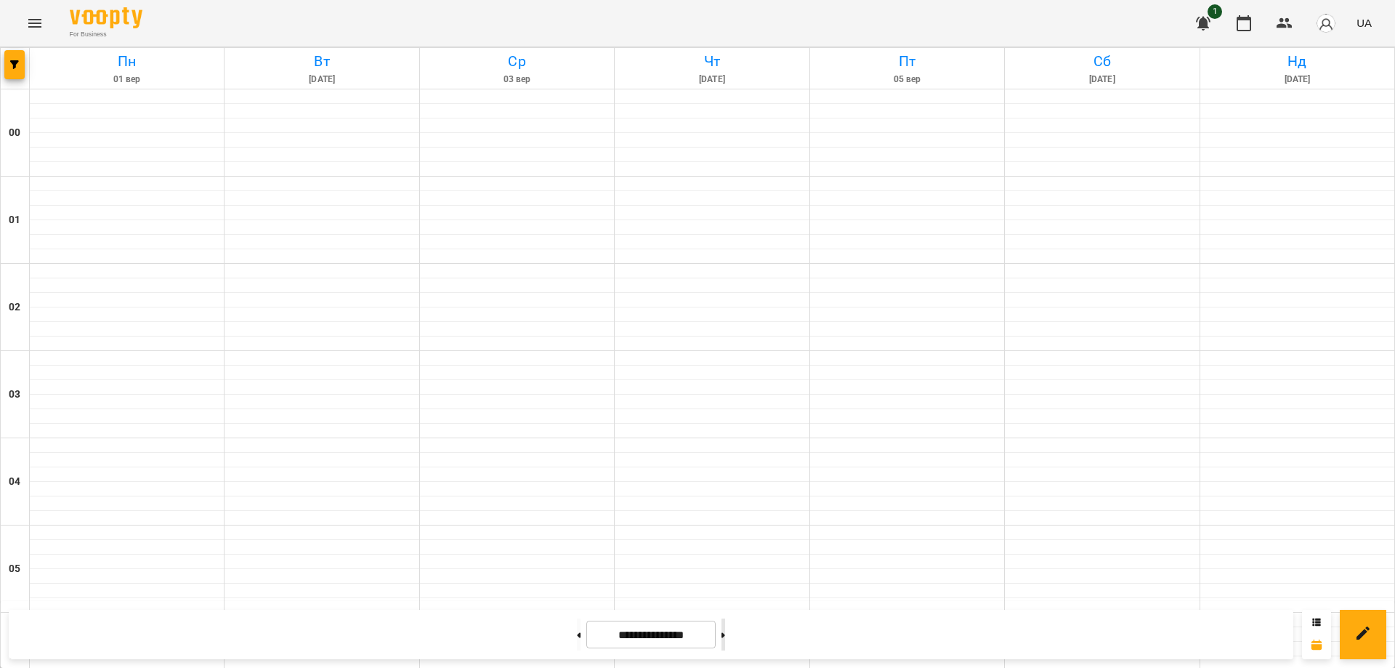
click at [725, 636] on icon at bounding box center [724, 635] width 4 height 6
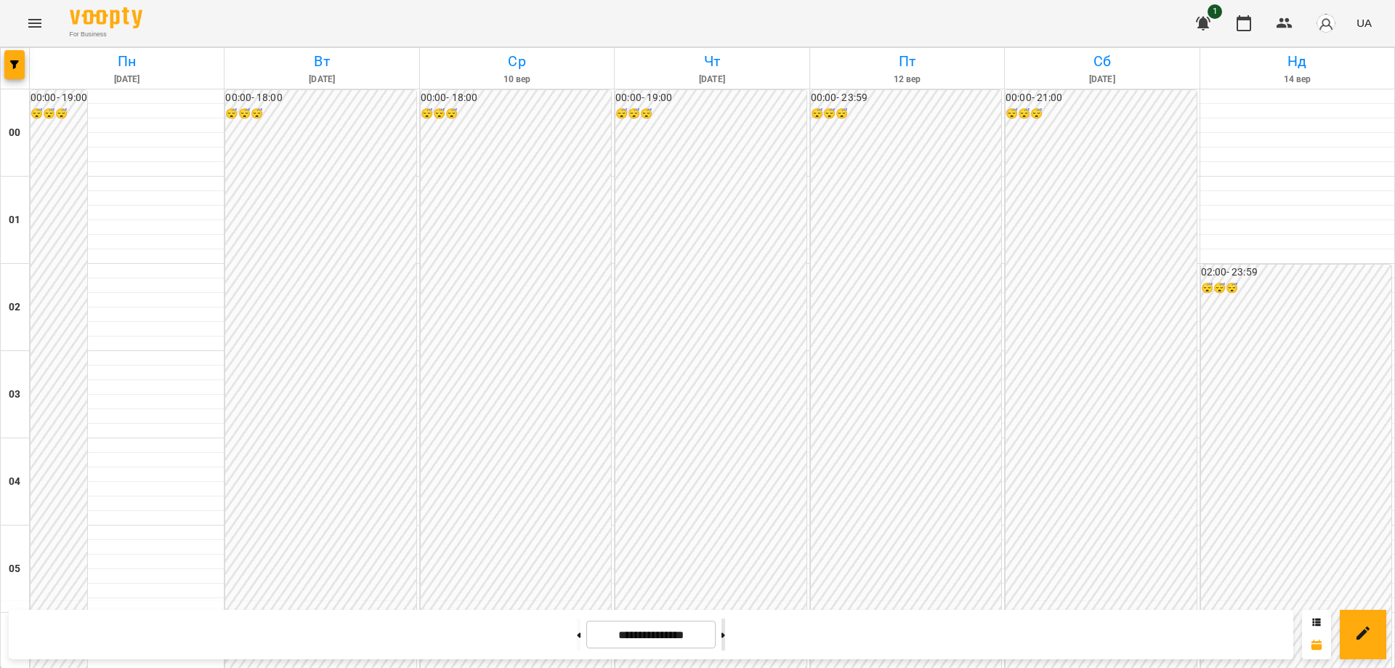
click at [725, 636] on icon at bounding box center [724, 635] width 4 height 6
click at [577, 637] on icon at bounding box center [579, 635] width 4 height 6
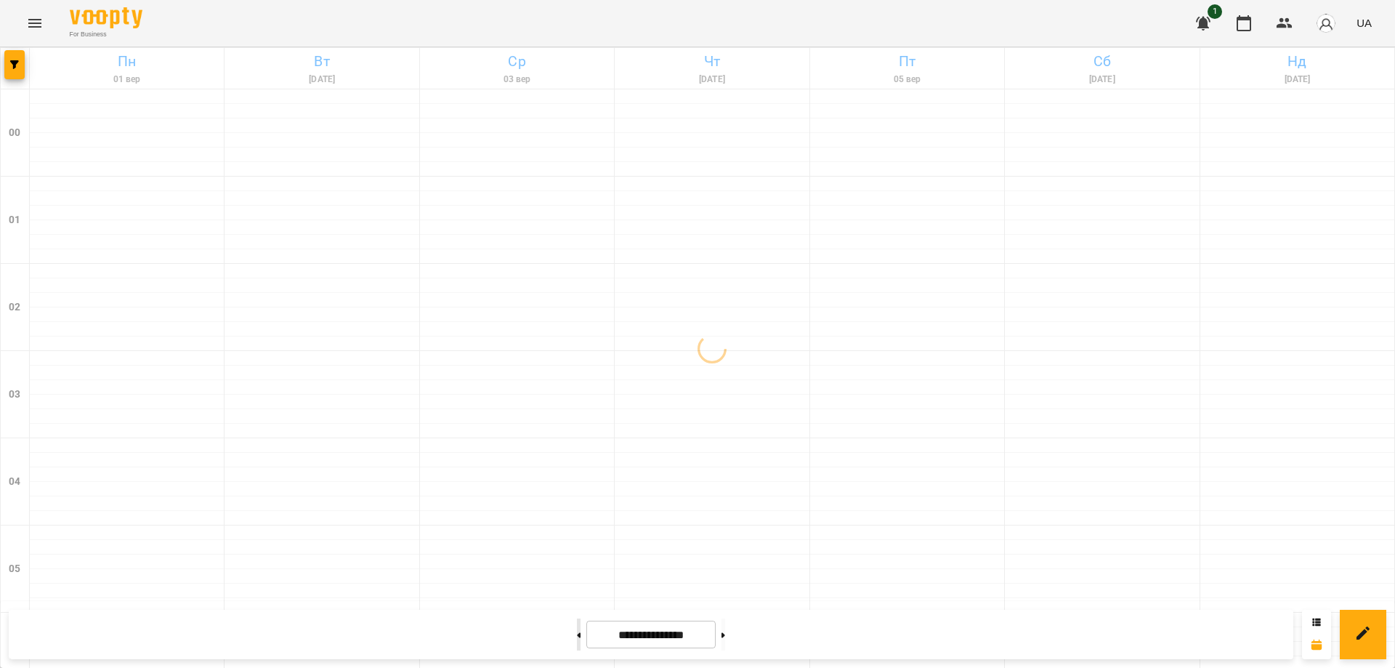
click at [577, 637] on icon at bounding box center [579, 635] width 4 height 6
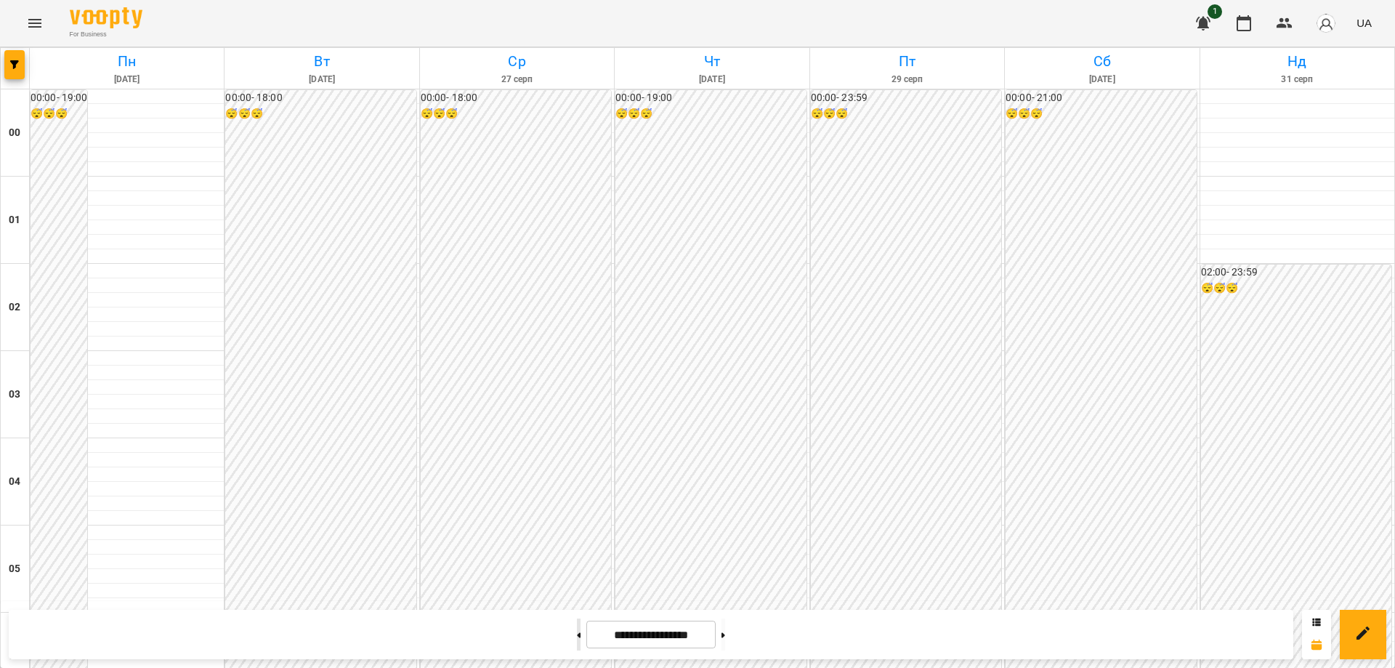
click at [577, 637] on icon at bounding box center [579, 635] width 4 height 6
type input "**********"
click at [1204, 25] on icon "button" at bounding box center [1203, 24] width 15 height 14
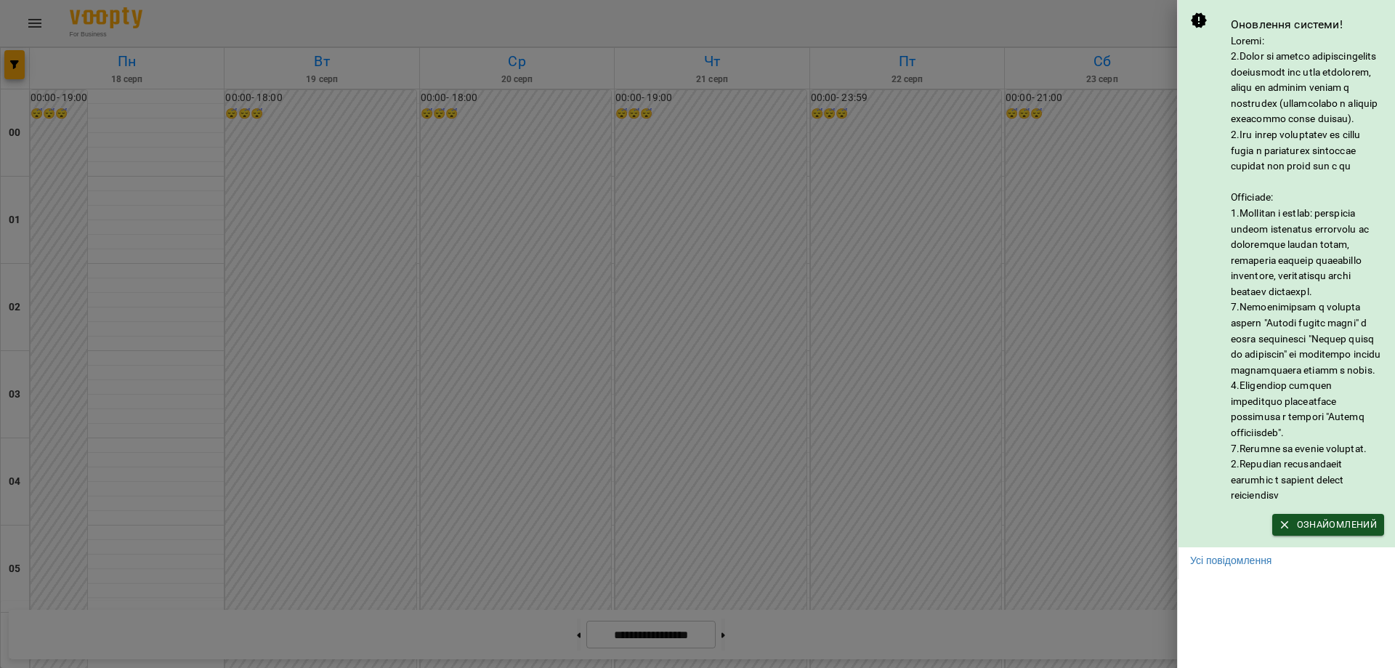
click at [916, 379] on div at bounding box center [697, 334] width 1395 height 668
